Goal: Task Accomplishment & Management: Manage account settings

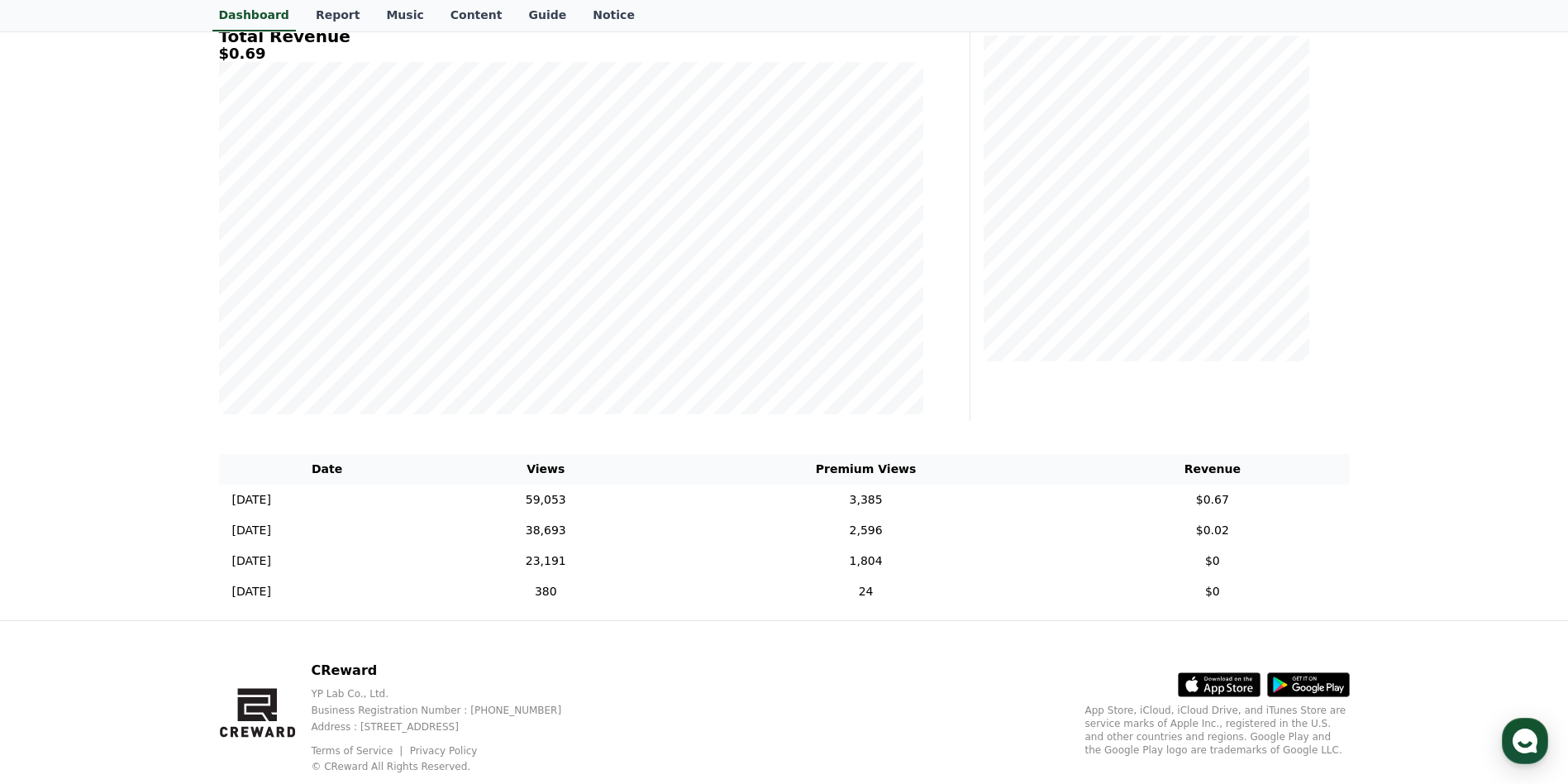
scroll to position [248, 0]
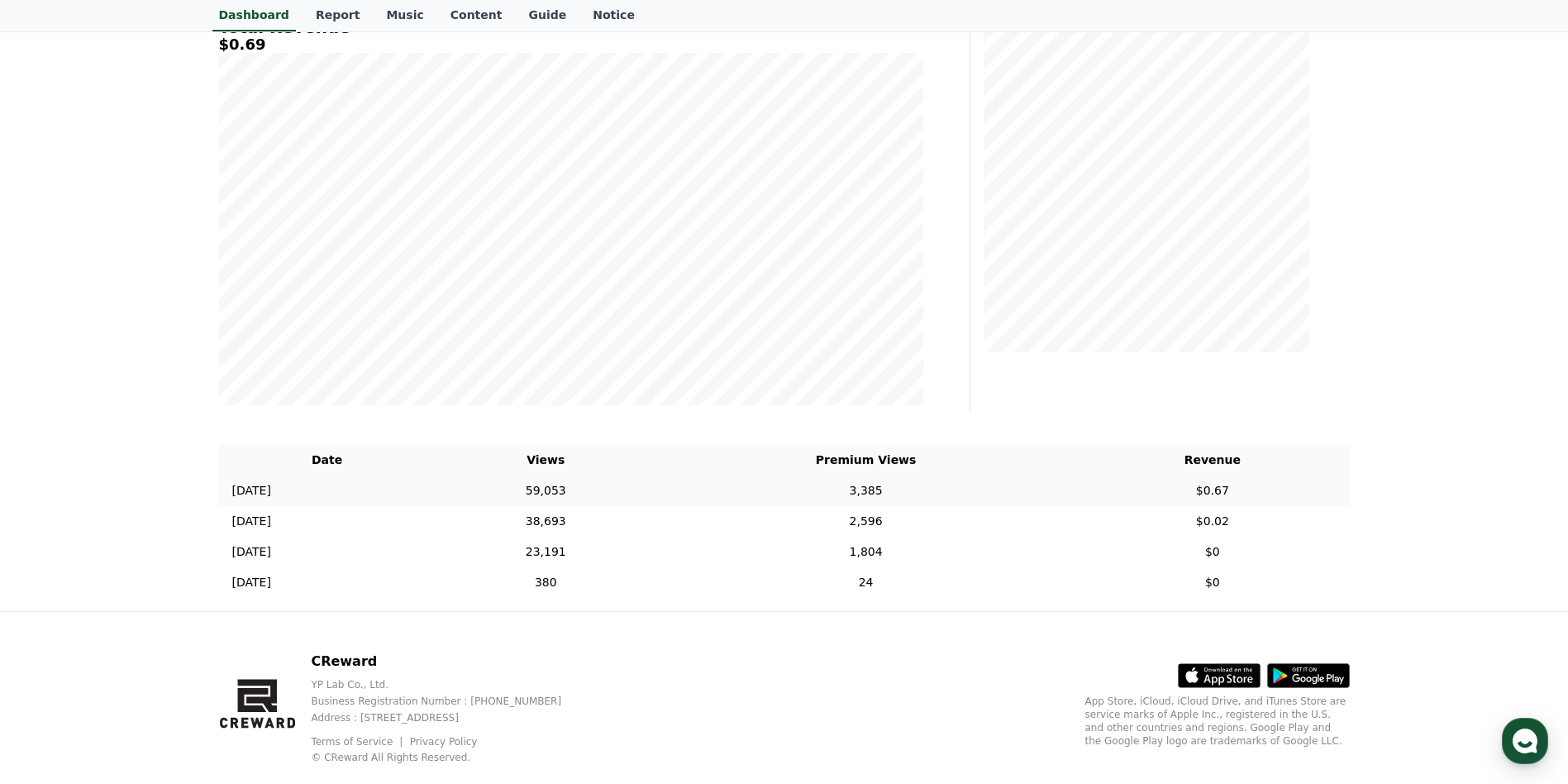
click at [626, 495] on td "59,053" at bounding box center [546, 490] width 221 height 30
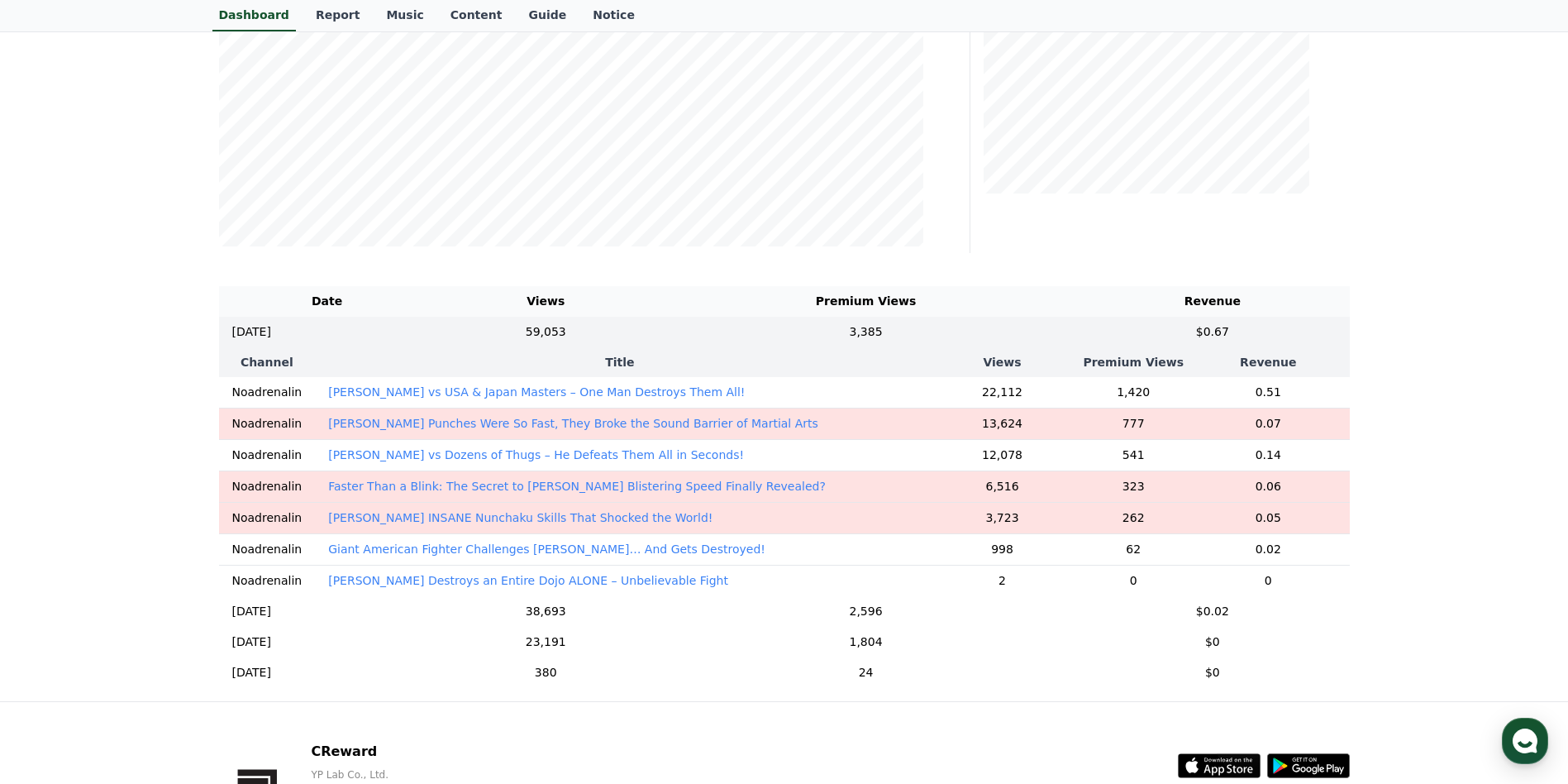
scroll to position [414, 0]
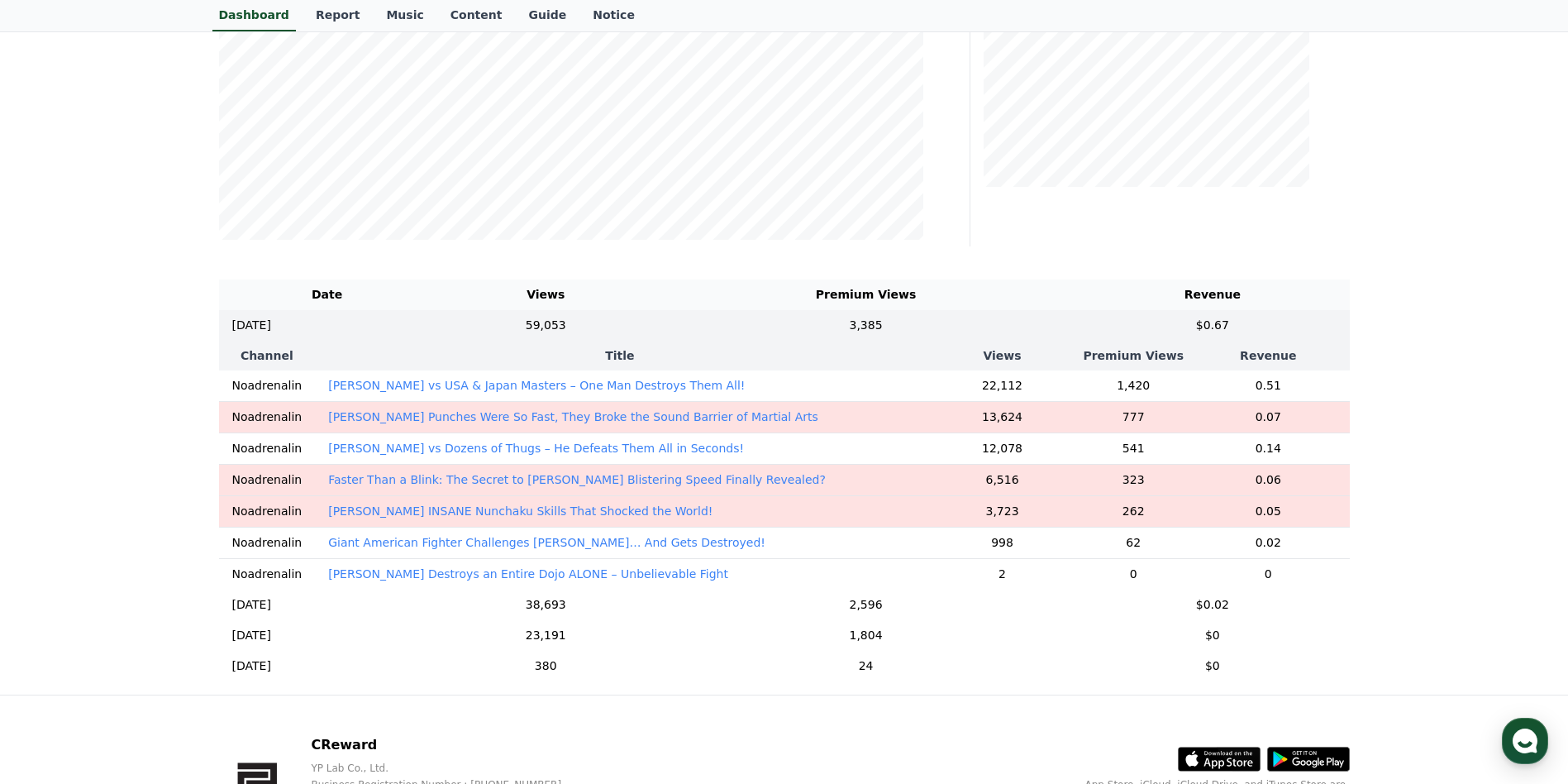
click at [520, 387] on p "[PERSON_NAME] vs USA & Japan Masters – One Man Destroys Them All!" at bounding box center [536, 385] width 416 height 17
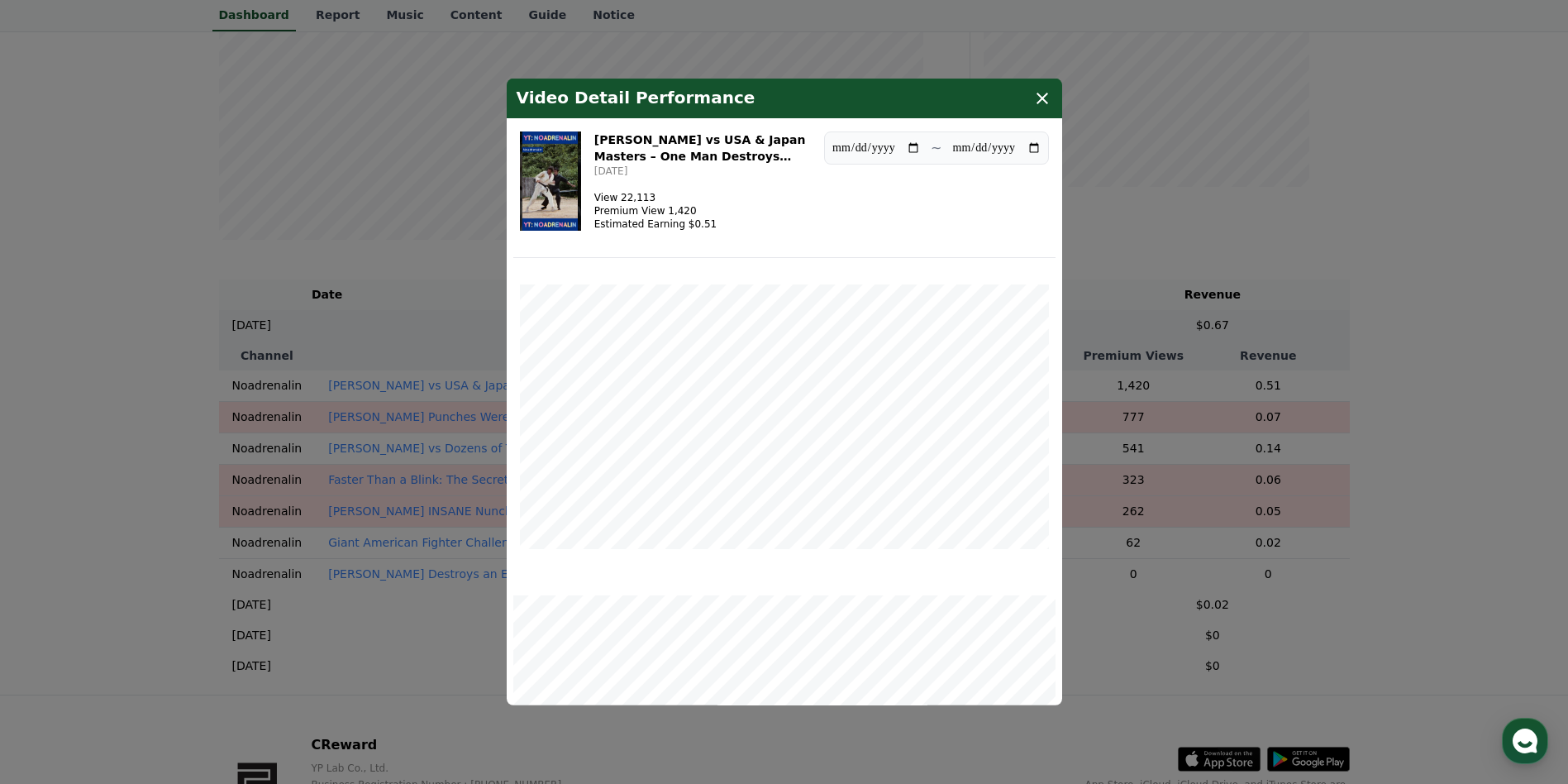
click at [1038, 103] on icon "modal" at bounding box center [1043, 98] width 12 height 12
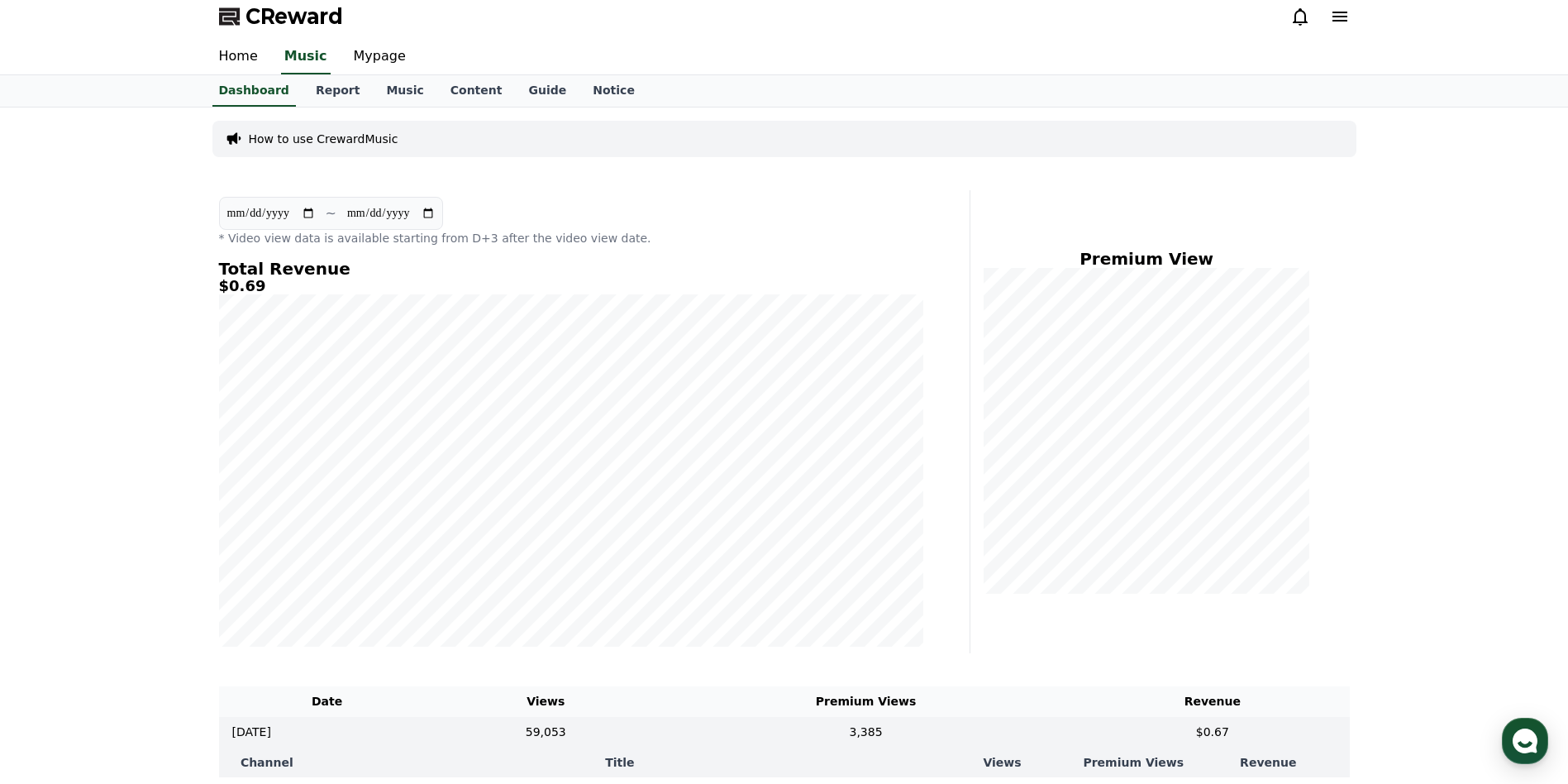
scroll to position [0, 0]
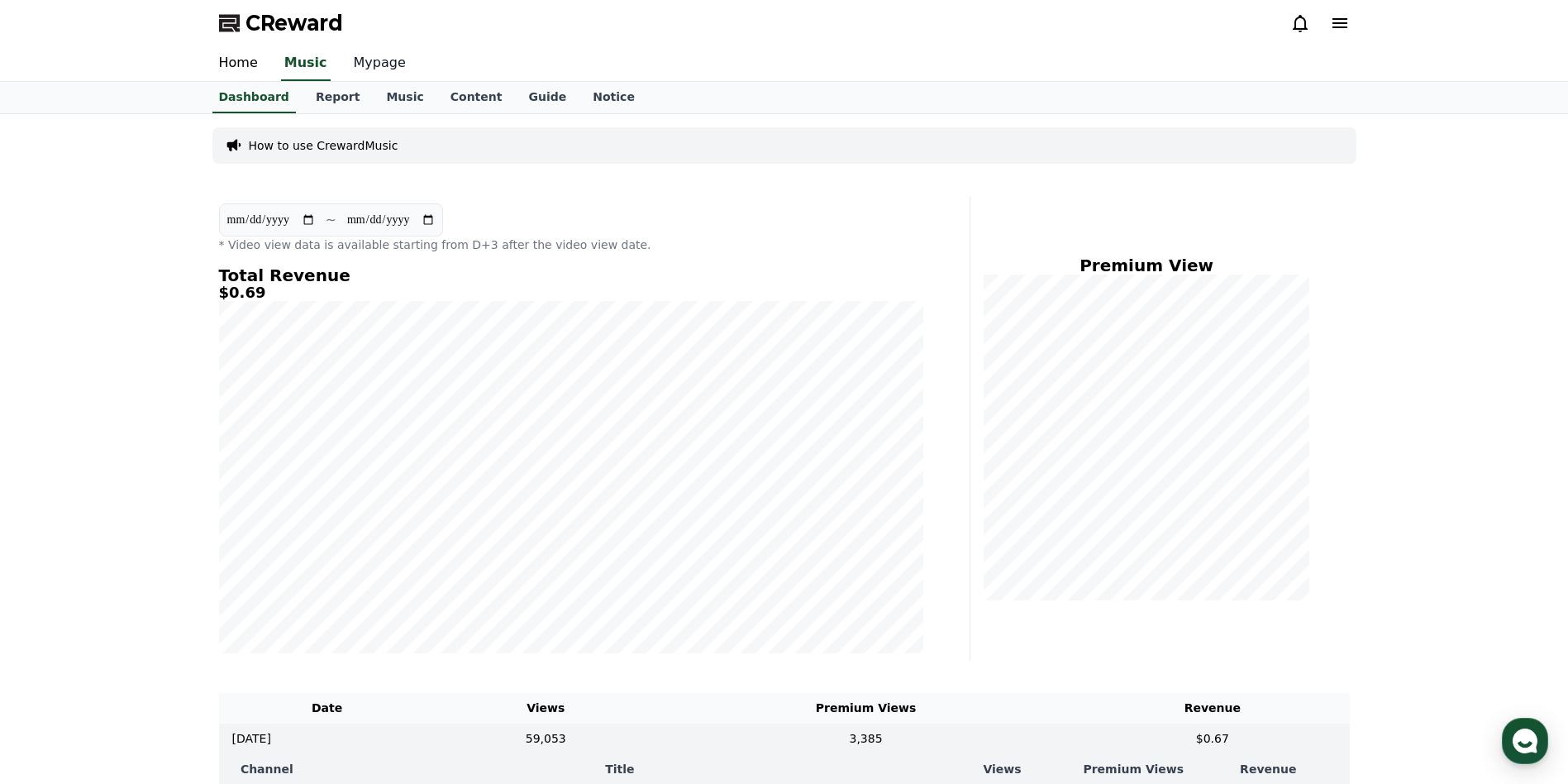
click at [359, 57] on link "Mypage" at bounding box center [380, 64] width 78 height 35
select select "**********"
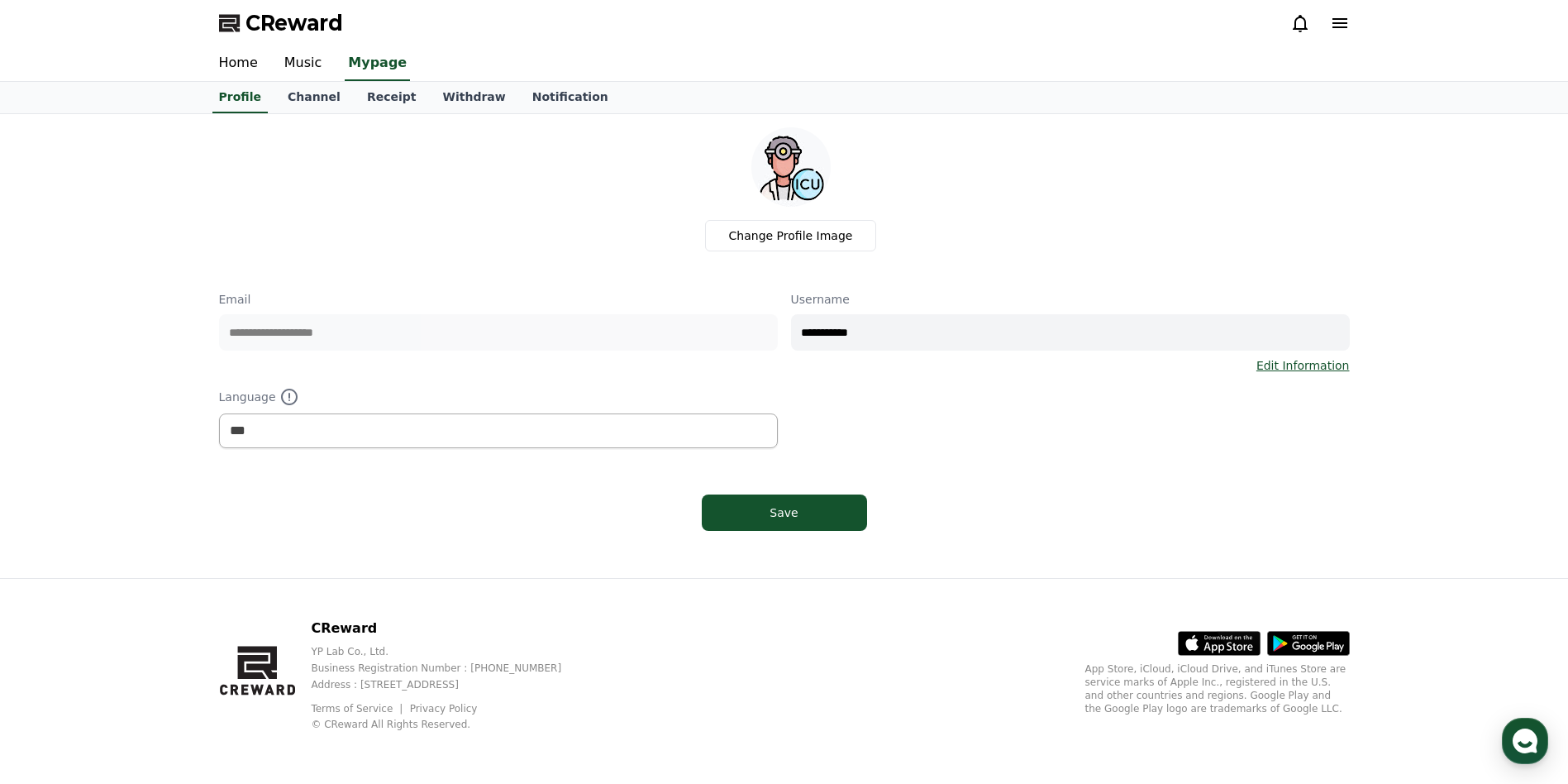
click at [329, 94] on link "Channel" at bounding box center [314, 98] width 79 height 31
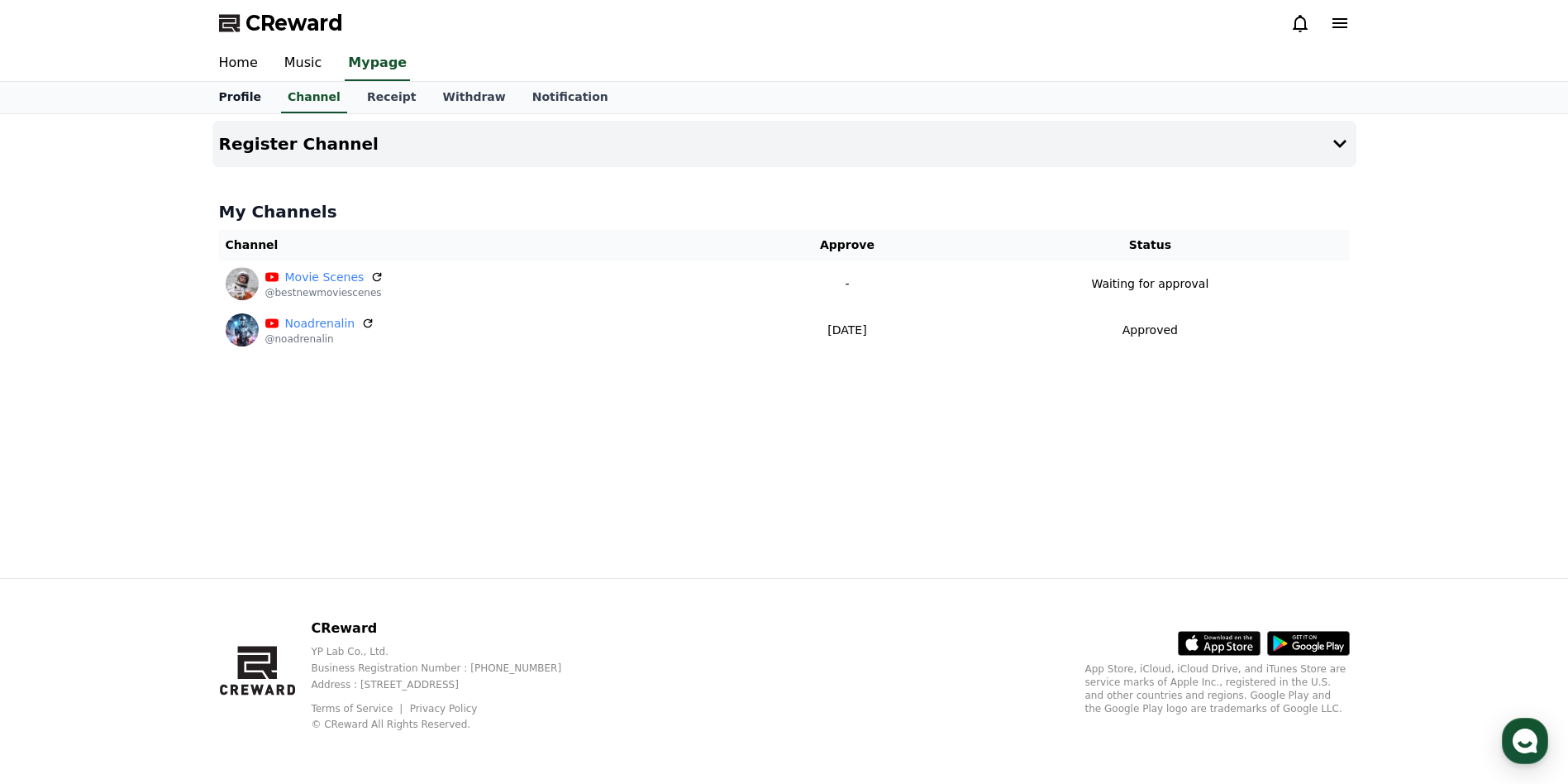
click at [234, 95] on link "Profile" at bounding box center [240, 98] width 68 height 31
select select "**********"
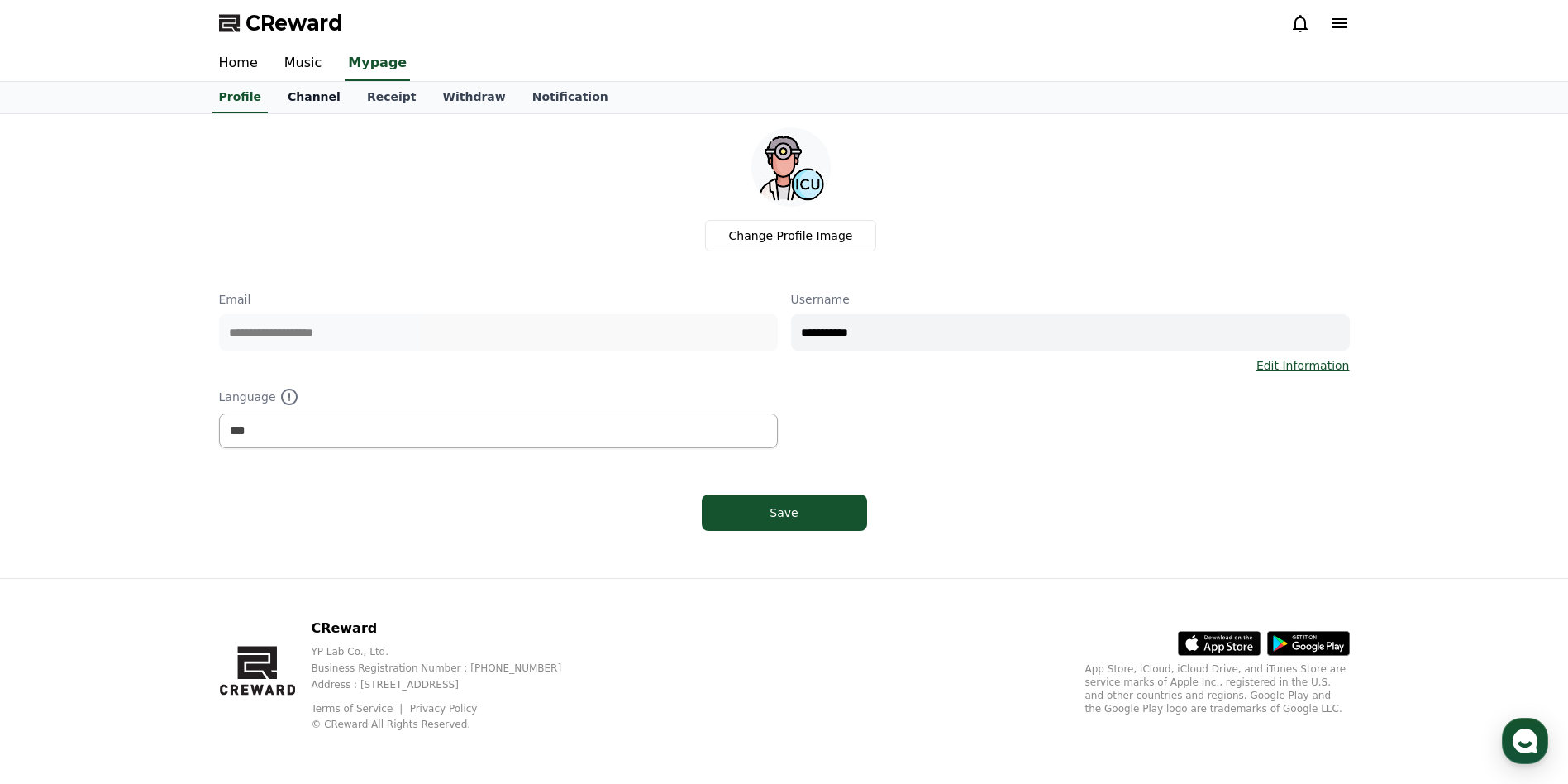
click at [301, 101] on link "Channel" at bounding box center [314, 98] width 79 height 31
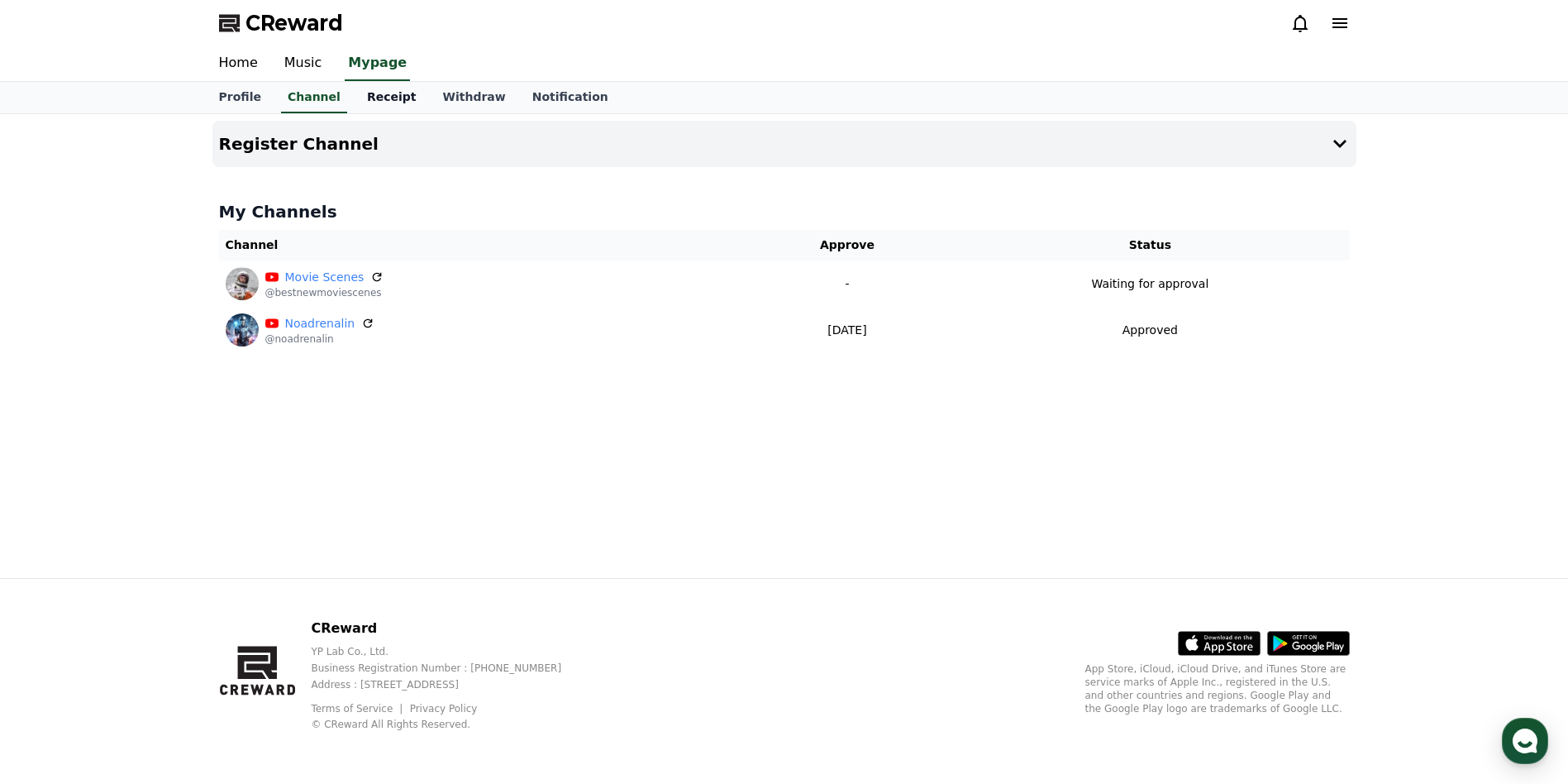
click at [375, 93] on link "Receipt" at bounding box center [392, 98] width 76 height 31
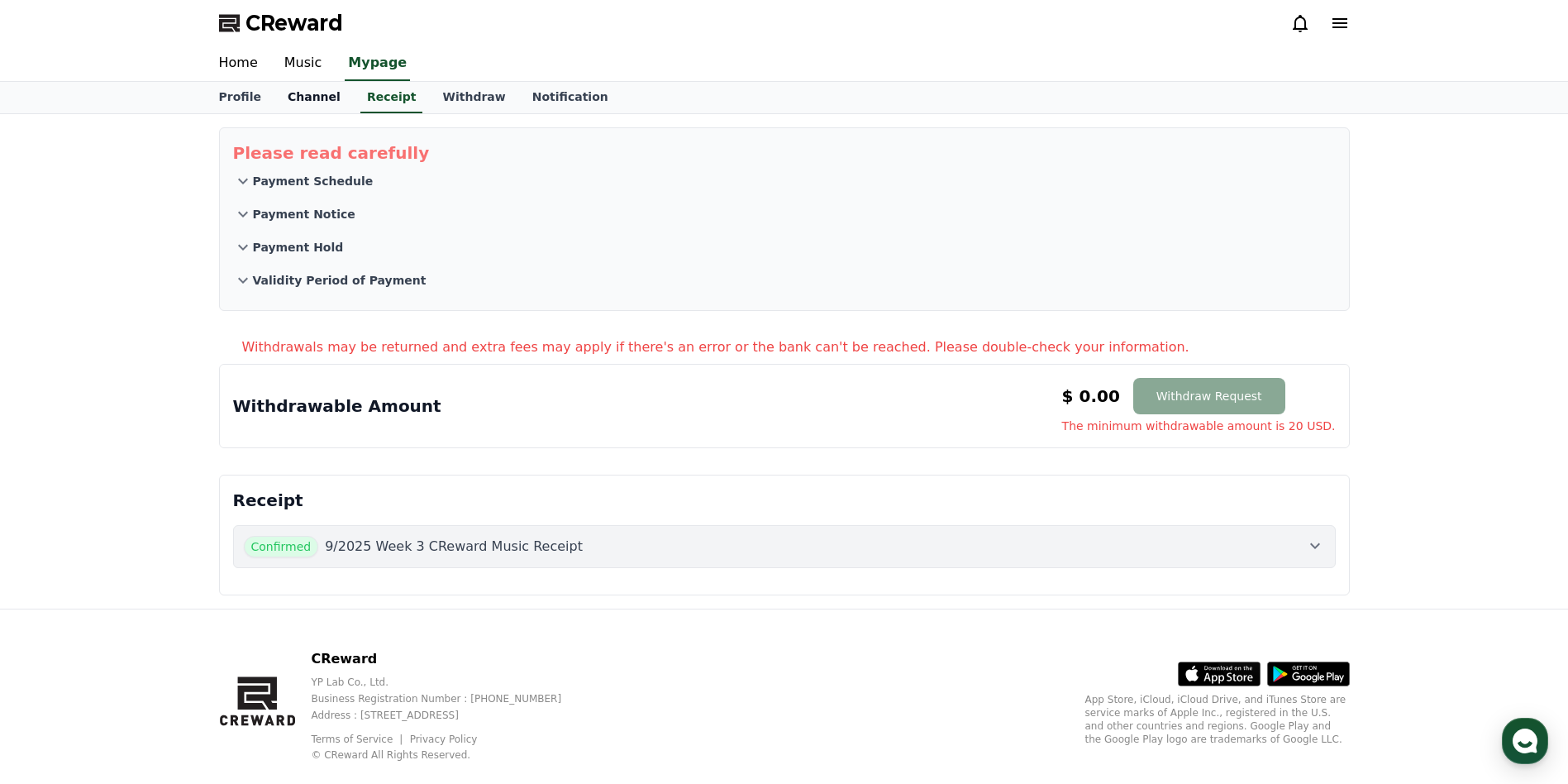
click at [299, 101] on link "Channel" at bounding box center [314, 98] width 79 height 31
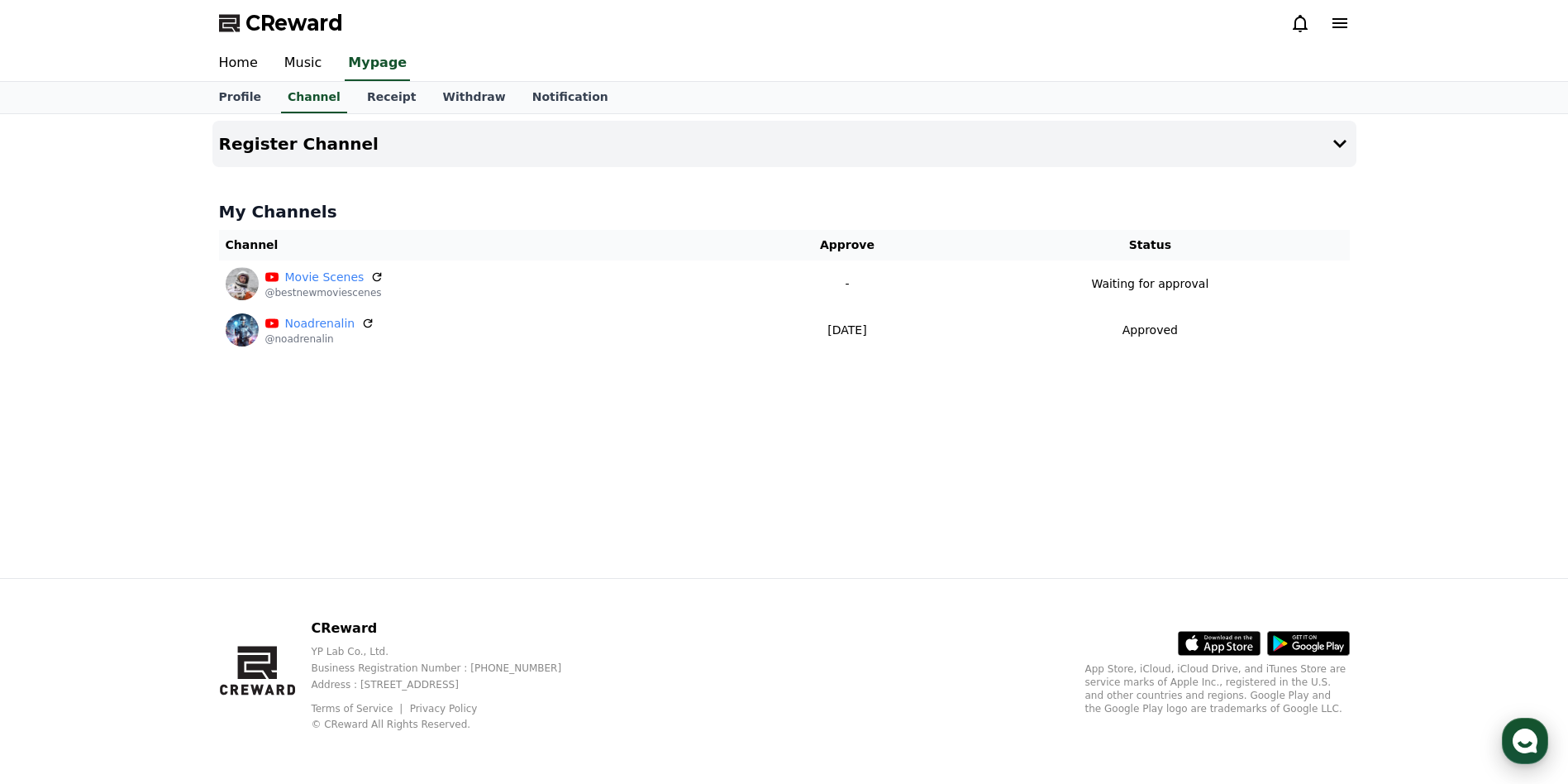
drag, startPoint x: 1530, startPoint y: 754, endPoint x: 1518, endPoint y: 742, distance: 17.0
click at [1529, 754] on icon "button" at bounding box center [1526, 741] width 30 height 30
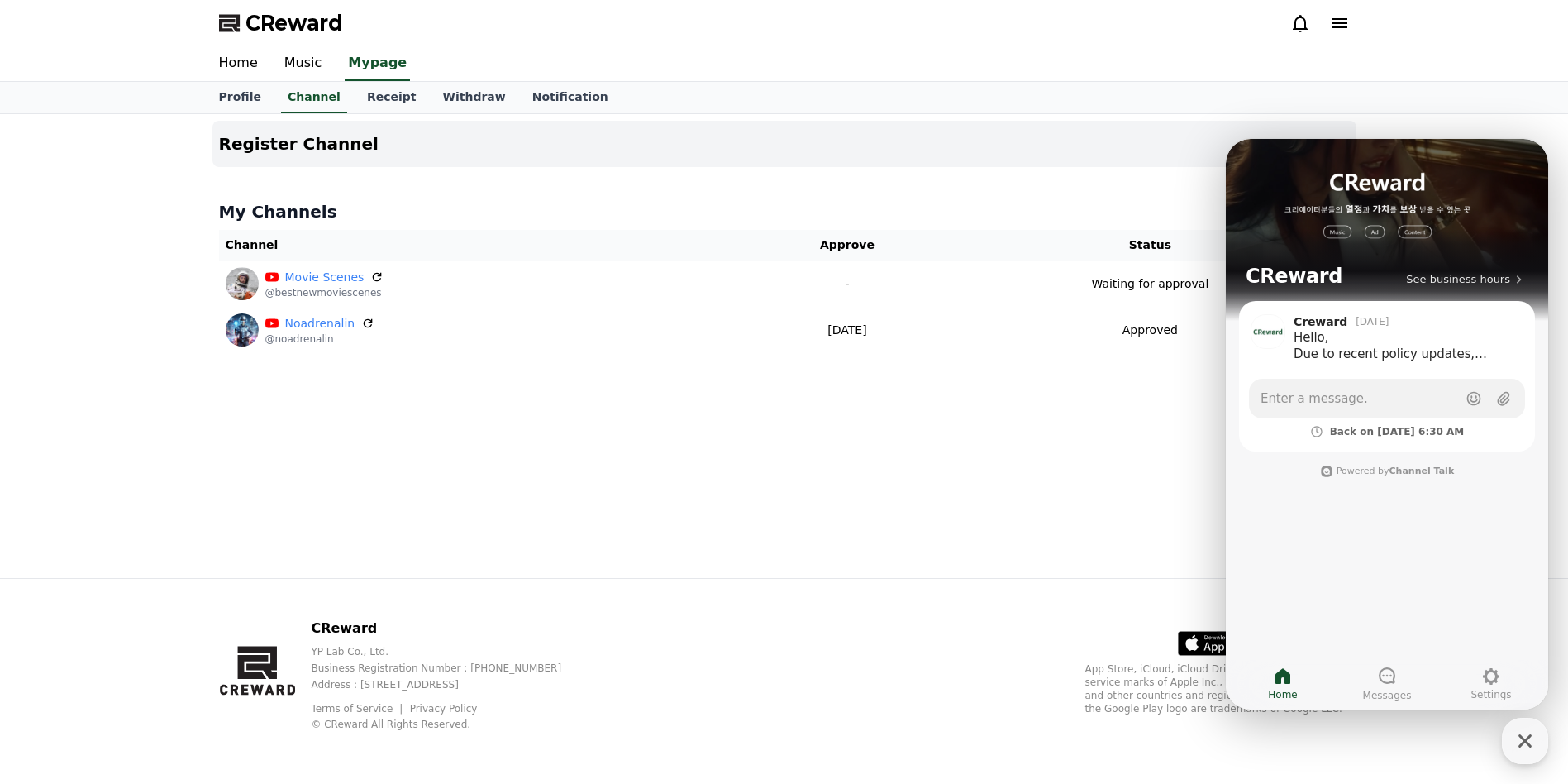
click at [1306, 20] on icon at bounding box center [1300, 23] width 15 height 18
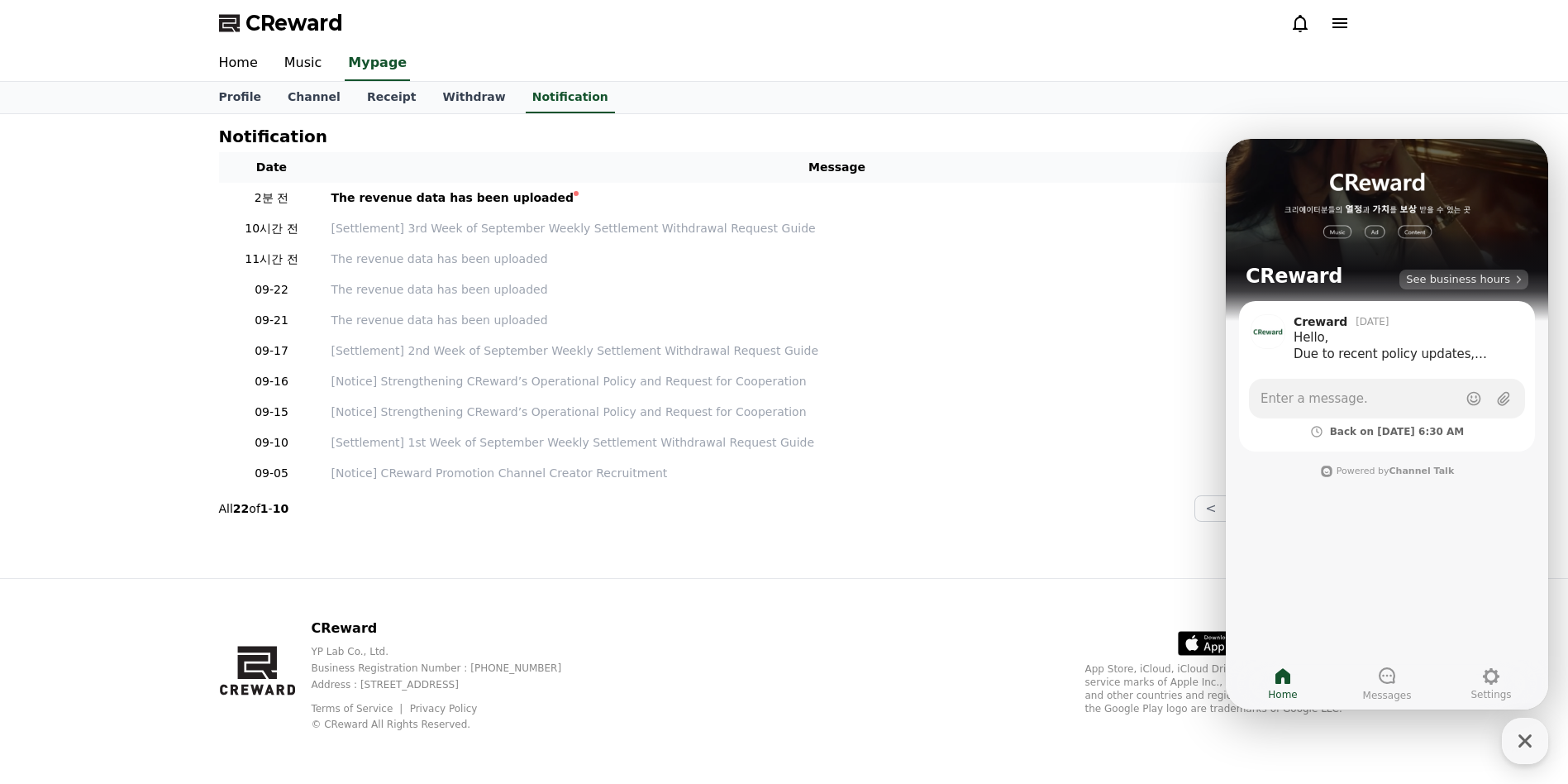
click at [1463, 277] on span "See business hours" at bounding box center [1458, 280] width 104 height 15
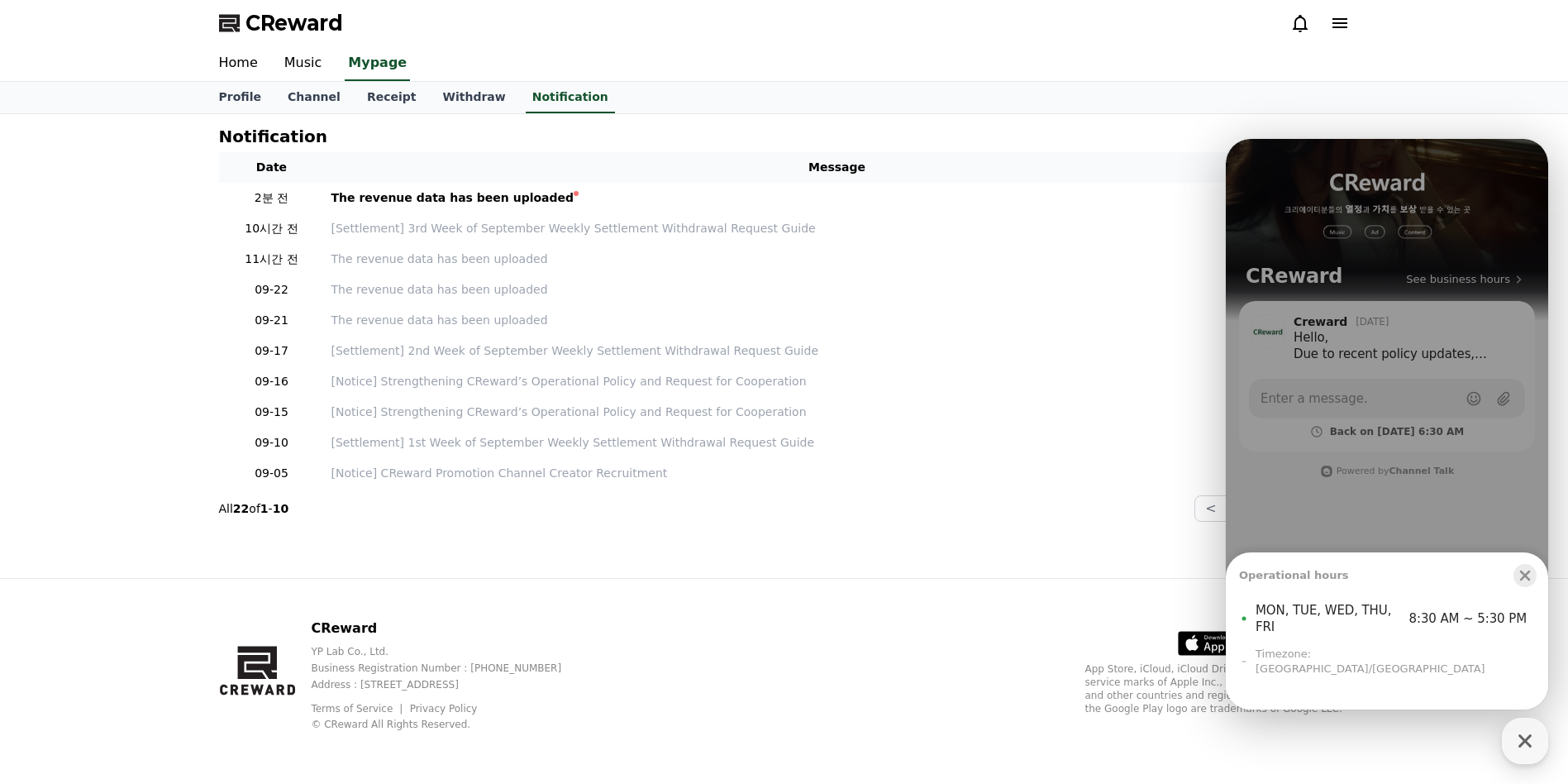
click at [1527, 584] on icon "button" at bounding box center [1526, 575] width 17 height 17
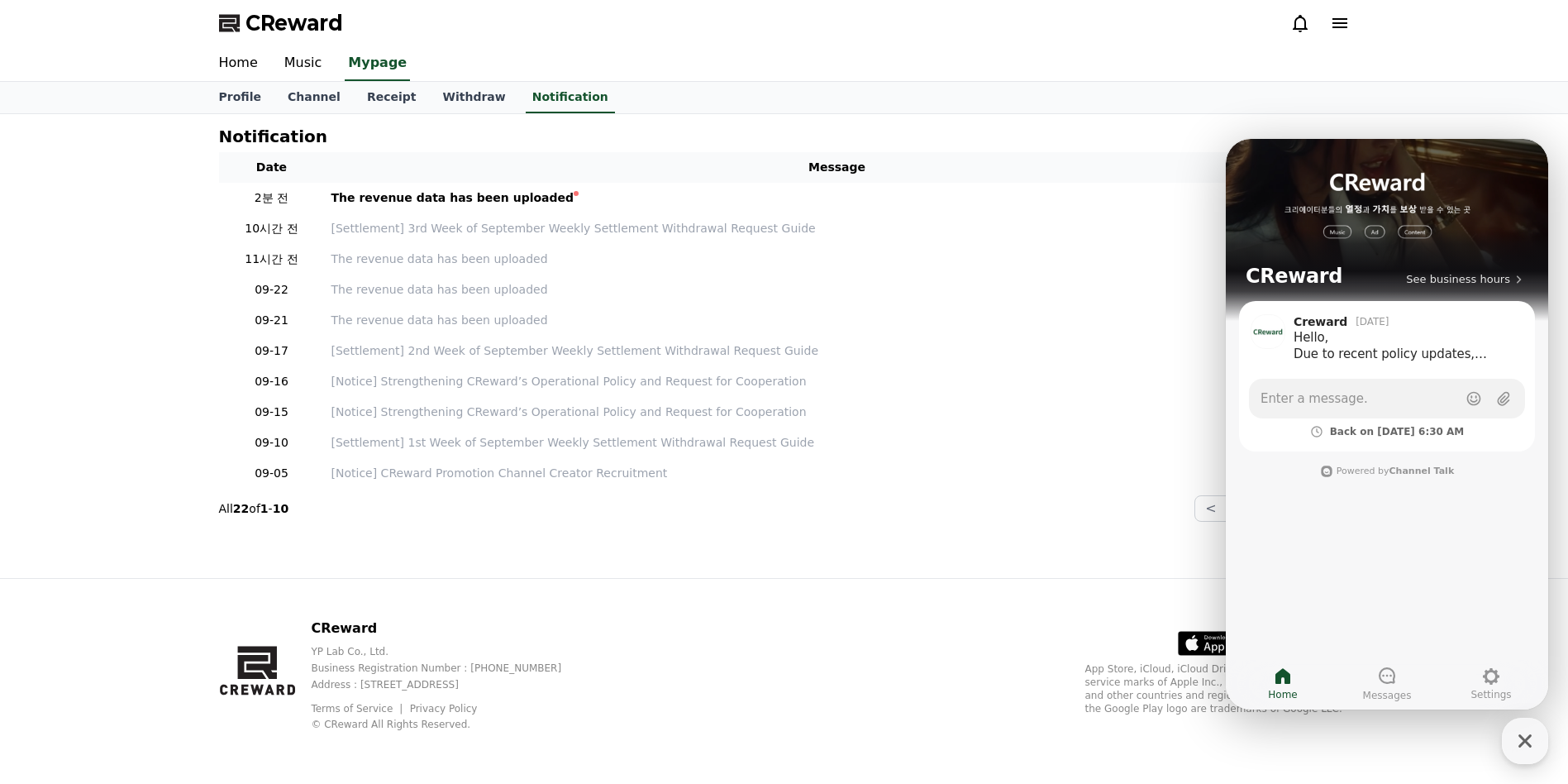
click at [1391, 431] on span "Back on [DATE] 6:30 AM" at bounding box center [1397, 431] width 135 height 13
click at [1344, 402] on span "Enter a message." at bounding box center [1314, 399] width 107 height 17
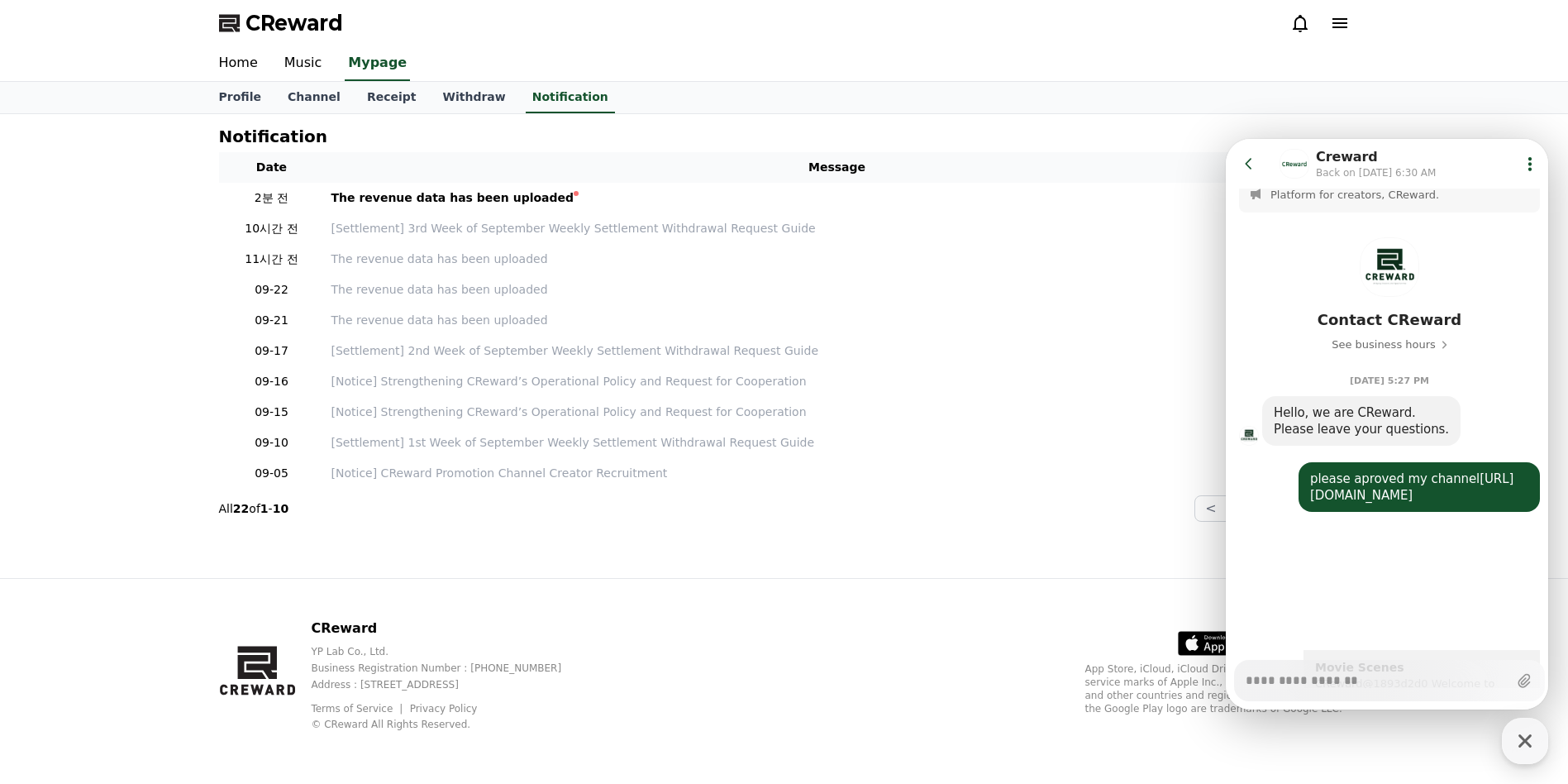
scroll to position [9, 0]
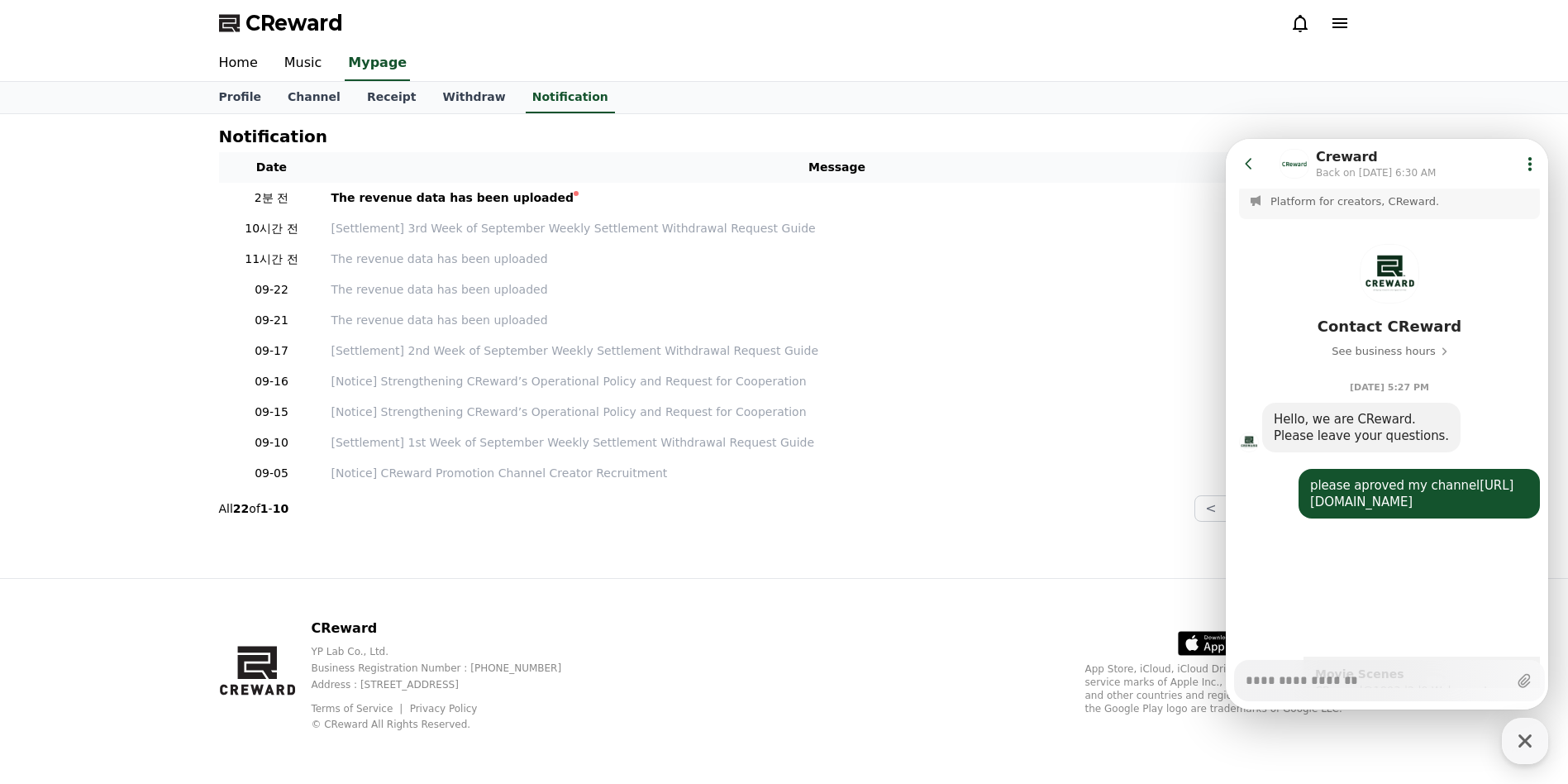
type textarea "*"
click at [1249, 162] on icon at bounding box center [1249, 163] width 17 height 17
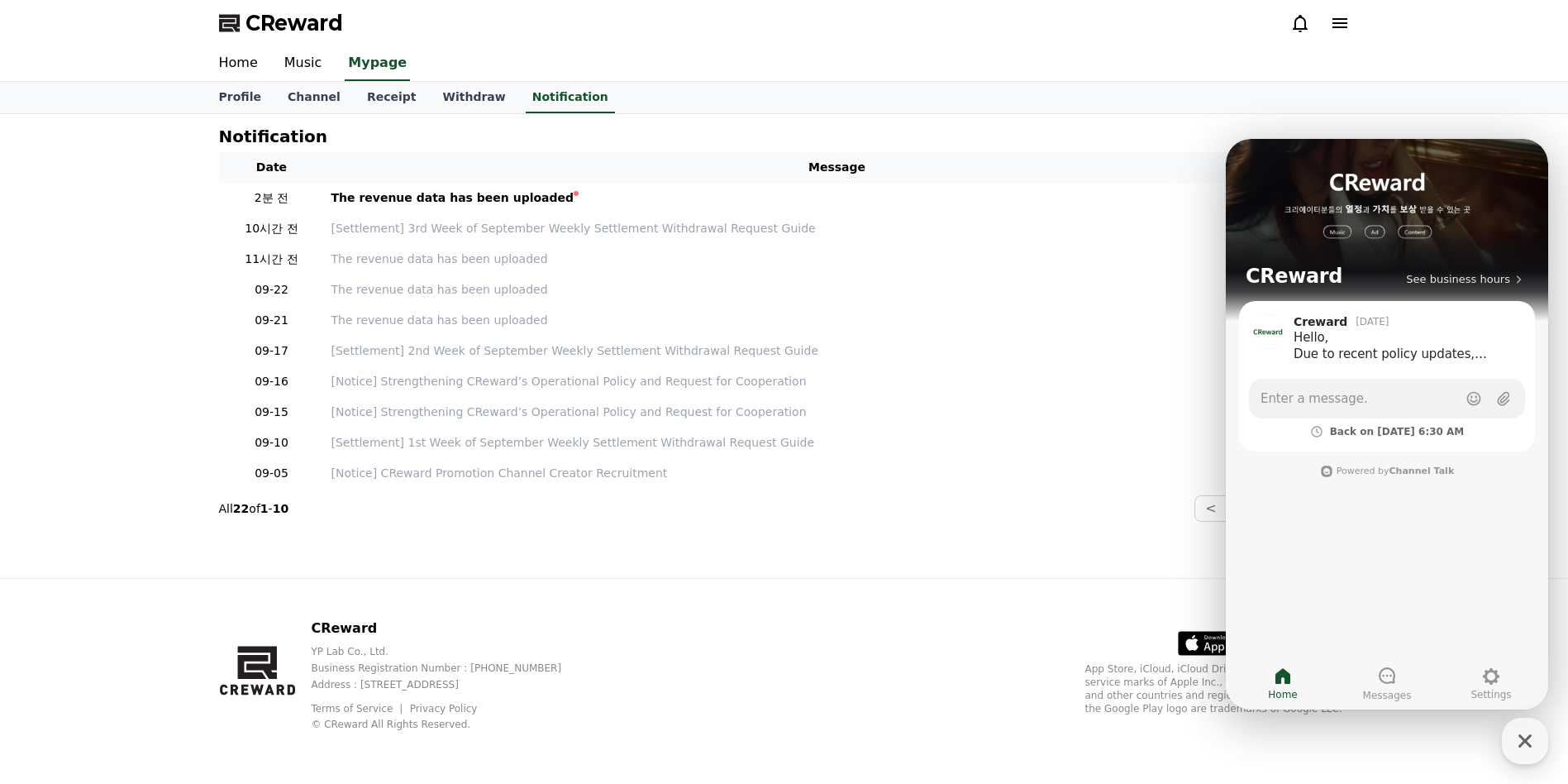
click at [1073, 49] on div "Home Music Mypage" at bounding box center [784, 64] width 1157 height 35
click at [244, 96] on link "Profile" at bounding box center [240, 98] width 68 height 31
select select "**********"
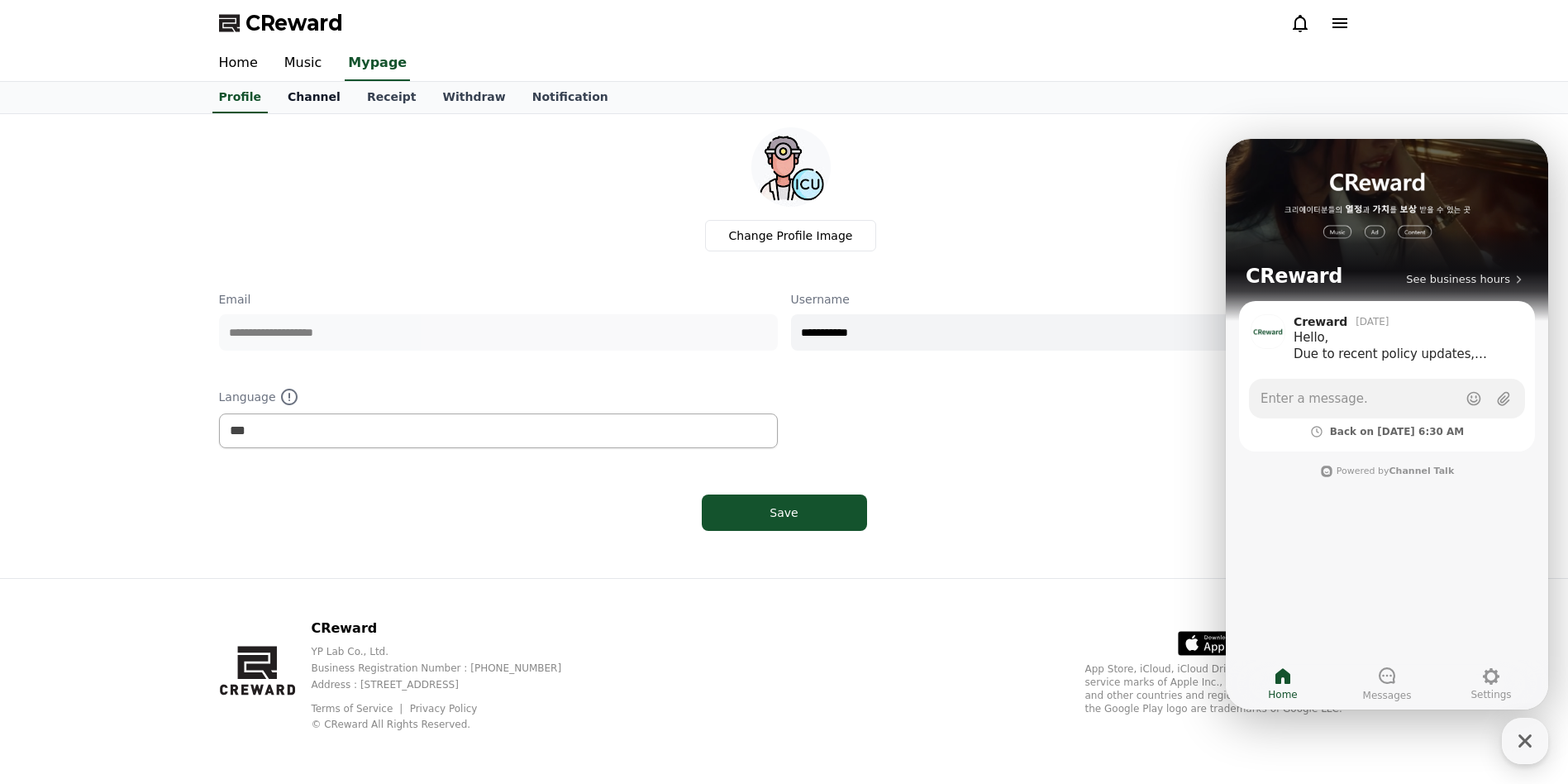
click at [302, 96] on link "Channel" at bounding box center [314, 98] width 79 height 31
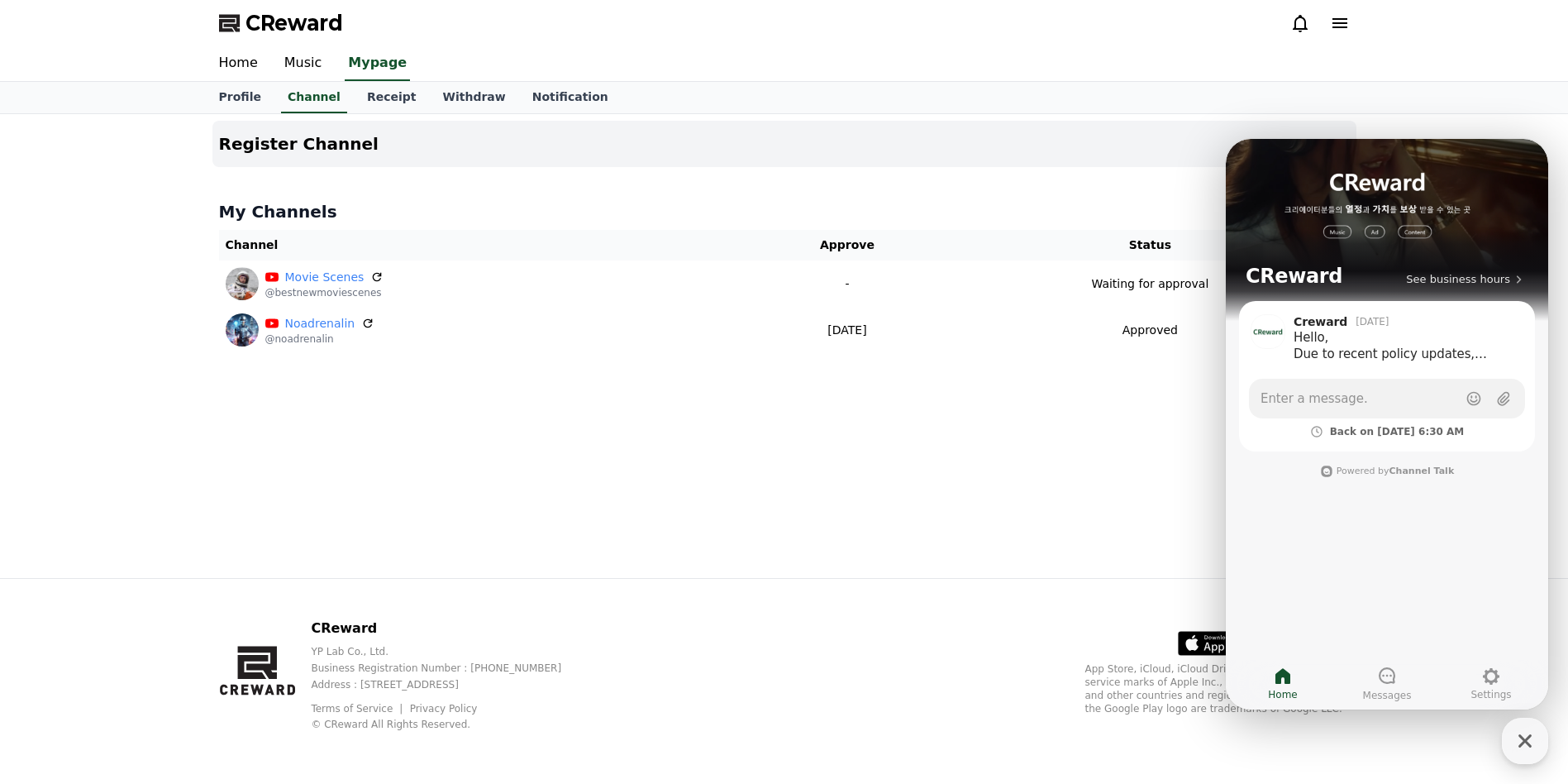
click at [1085, 80] on div "Home Music Mypage" at bounding box center [784, 64] width 1157 height 35
drag, startPoint x: 1527, startPoint y: 737, endPoint x: 1499, endPoint y: 715, distance: 35.6
click at [1526, 737] on icon "button" at bounding box center [1526, 741] width 30 height 30
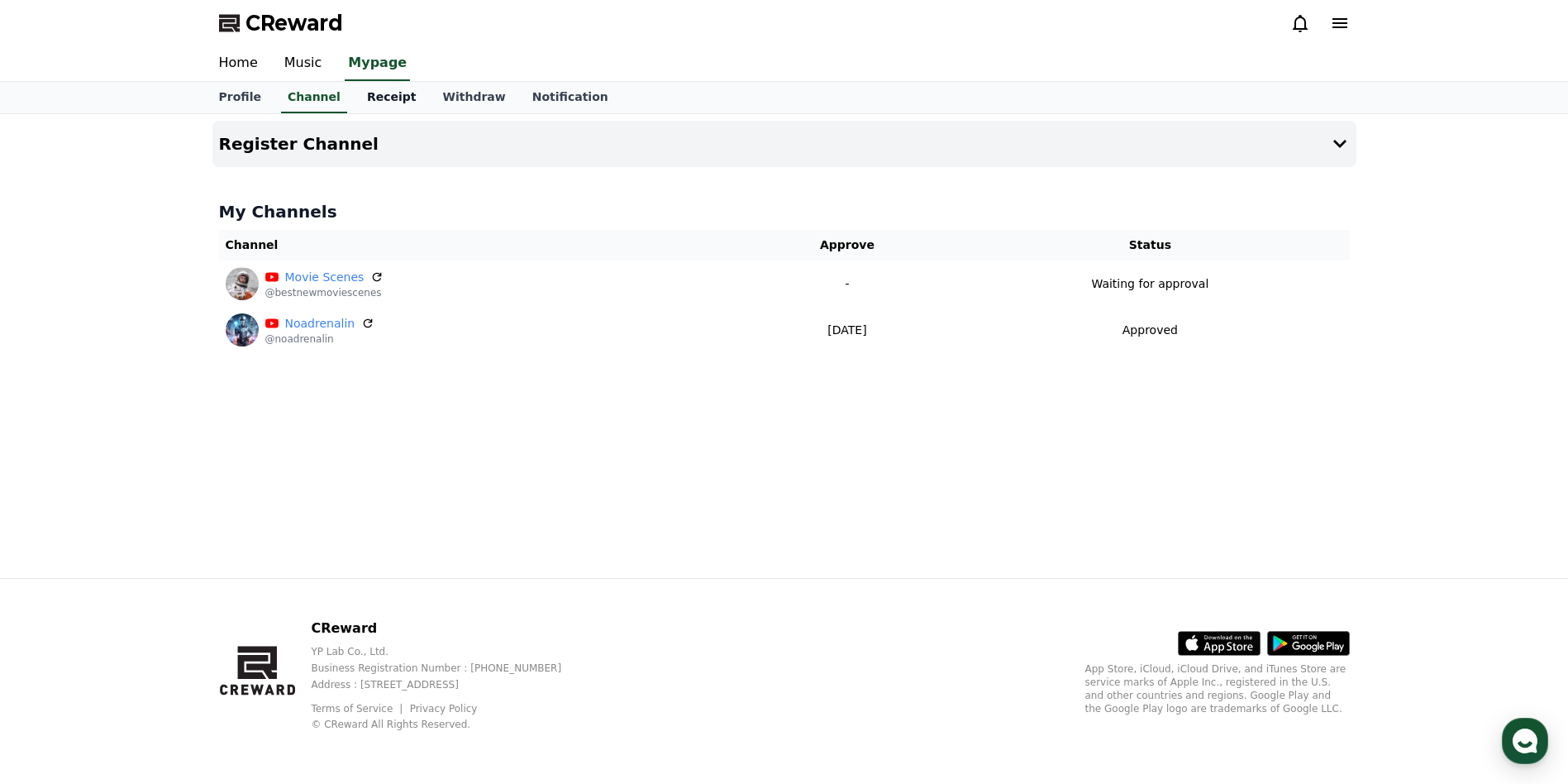
click at [361, 99] on link "Receipt" at bounding box center [392, 98] width 76 height 31
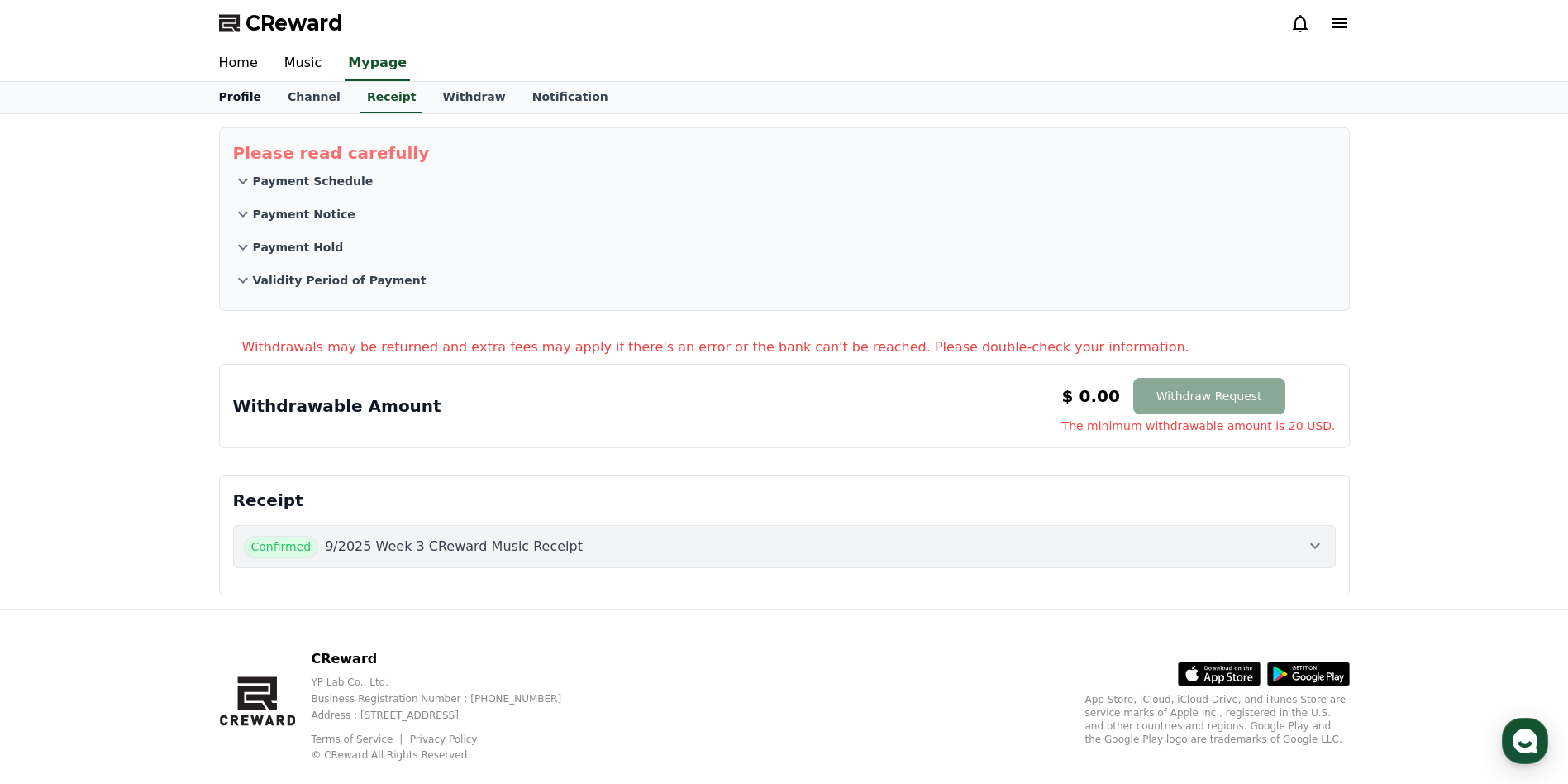
click at [247, 92] on link "Profile" at bounding box center [240, 98] width 68 height 31
select select "**********"
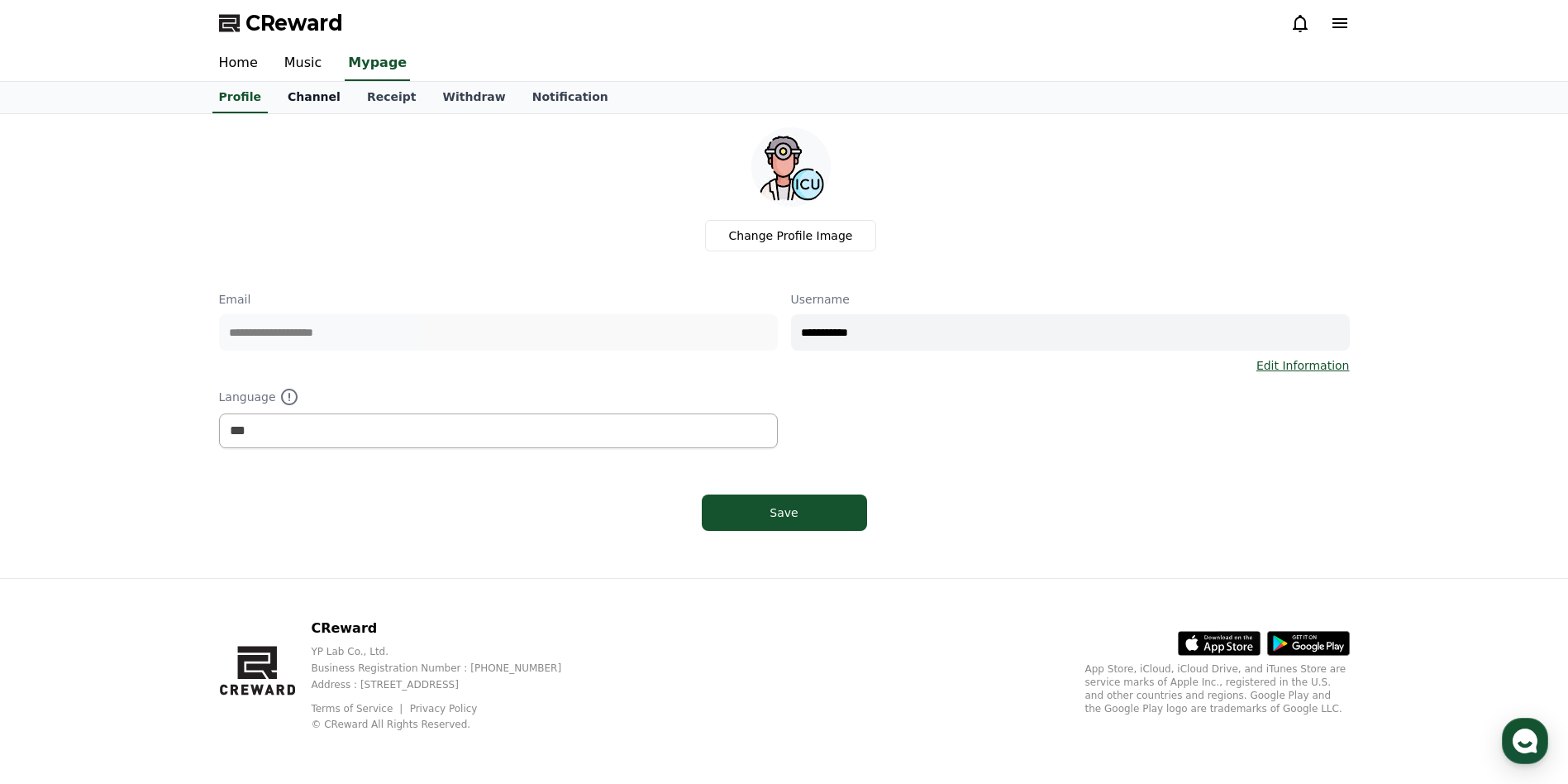
click at [305, 102] on link "Channel" at bounding box center [314, 98] width 79 height 31
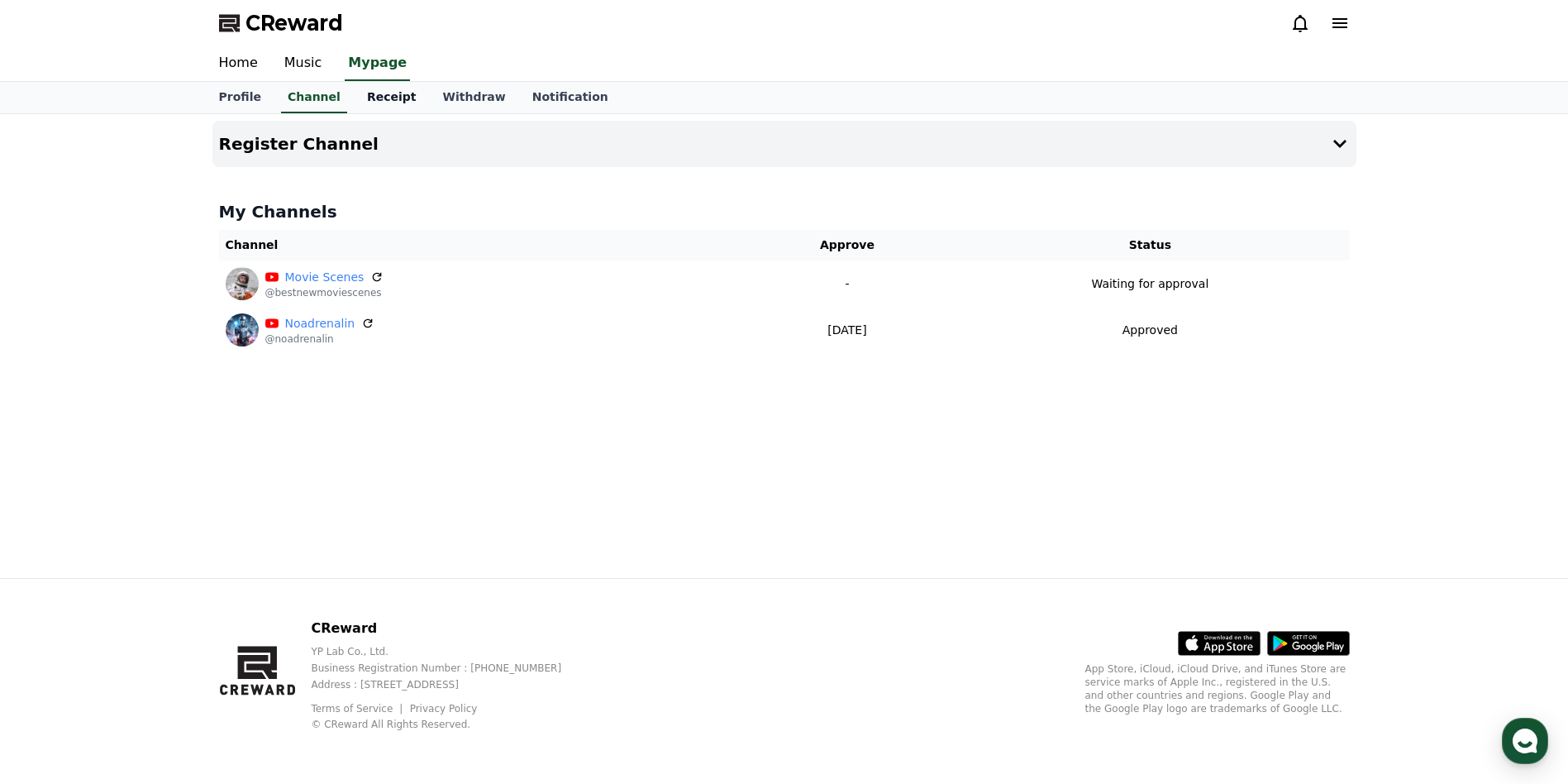
click at [368, 99] on link "Receipt" at bounding box center [392, 98] width 76 height 31
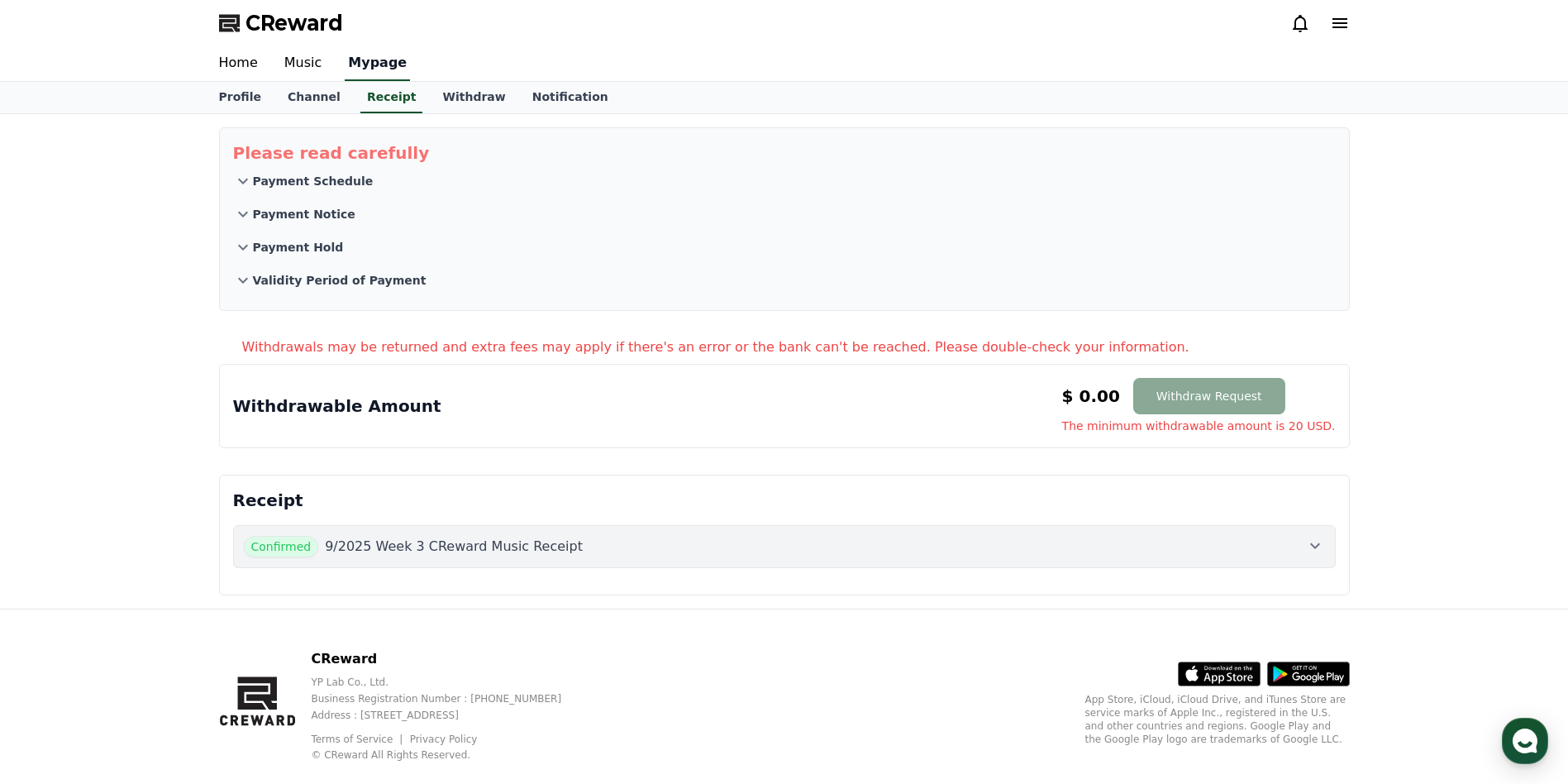
click at [362, 64] on link "Mypage" at bounding box center [377, 64] width 66 height 35
select select "**********"
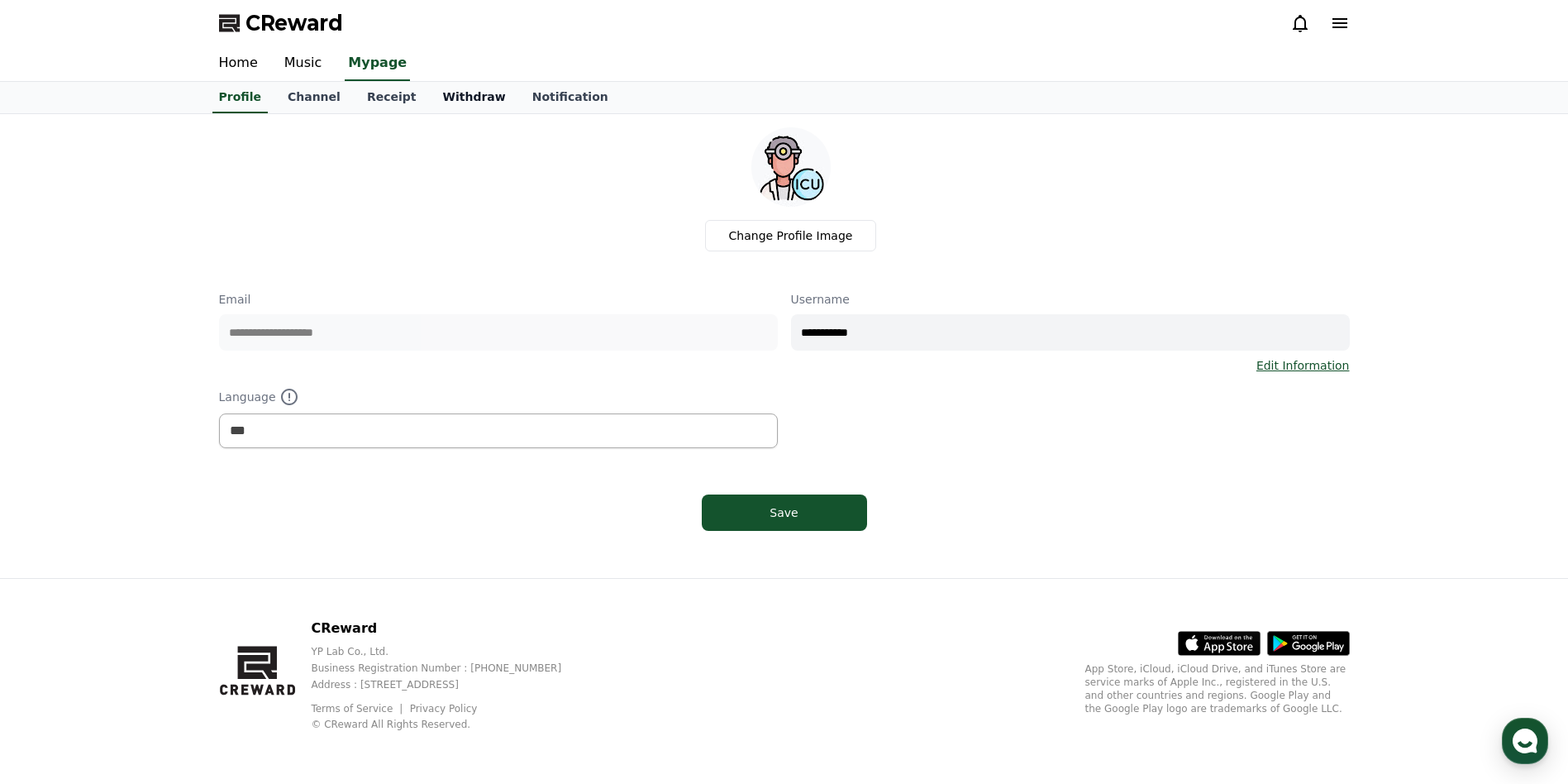
click at [447, 91] on link "Withdraw" at bounding box center [474, 98] width 90 height 31
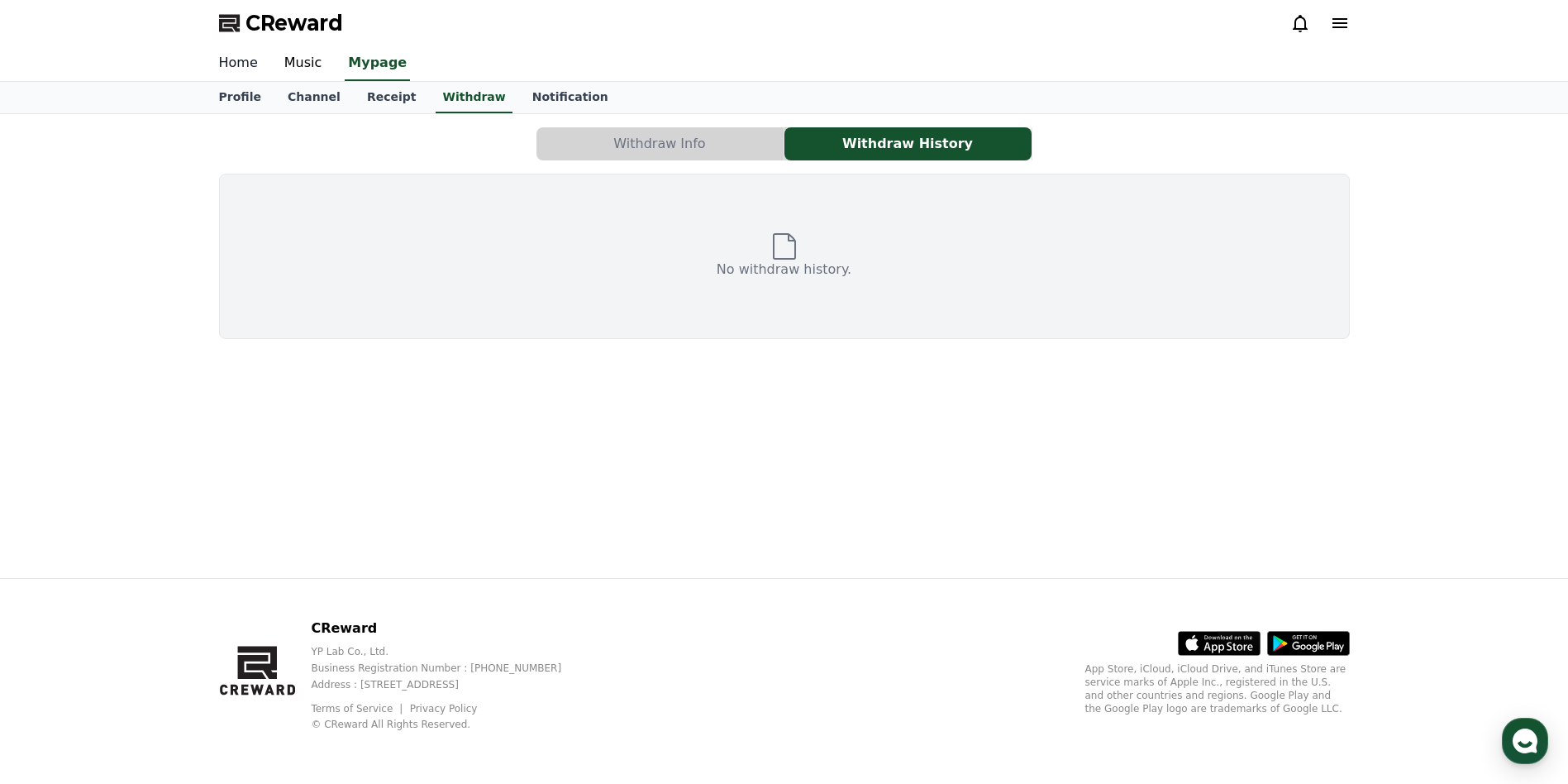
click at [235, 64] on link "Home" at bounding box center [238, 64] width 66 height 35
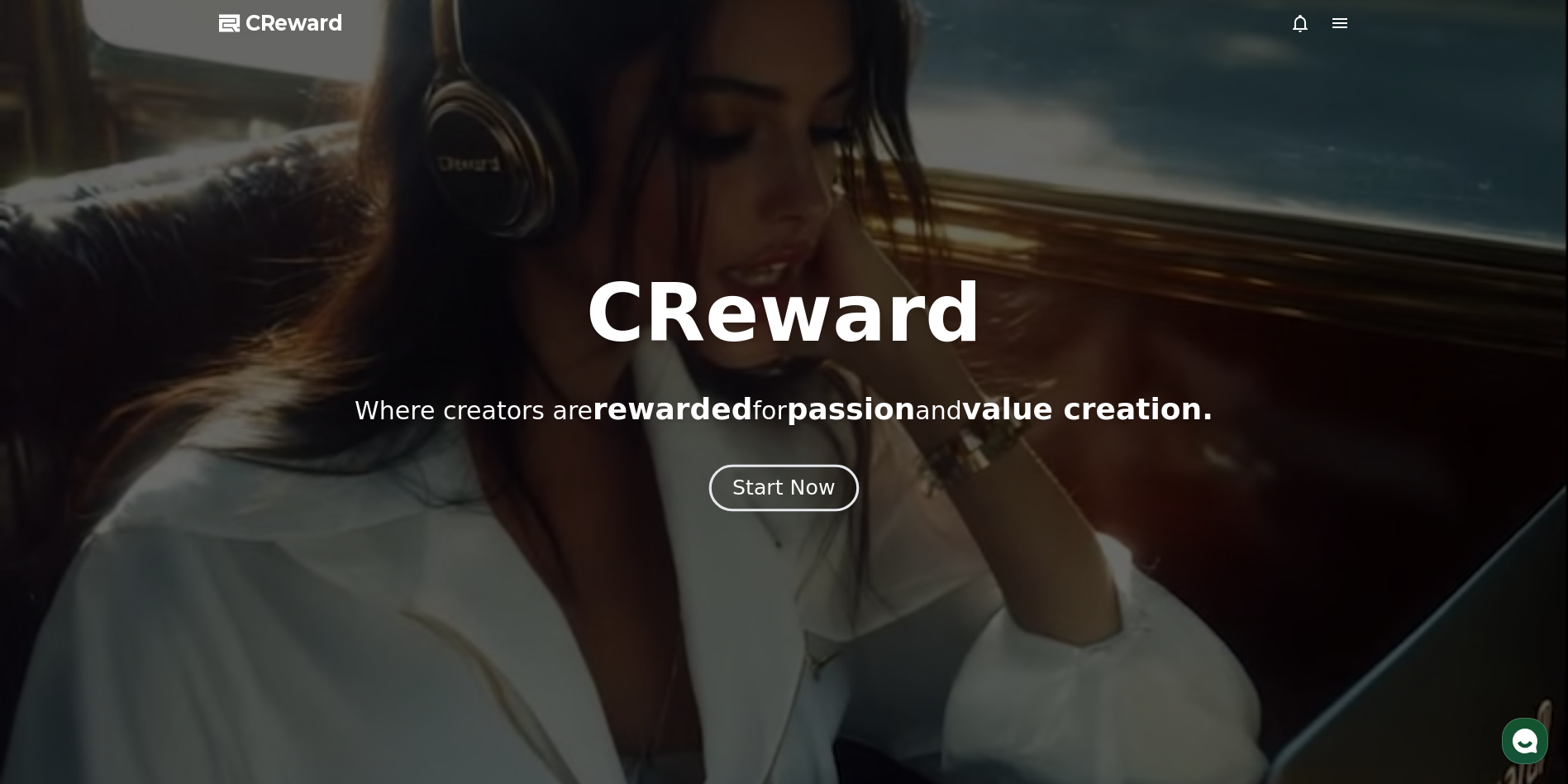
click at [801, 481] on div "Start Now" at bounding box center [783, 488] width 103 height 28
